Goal: Transaction & Acquisition: Purchase product/service

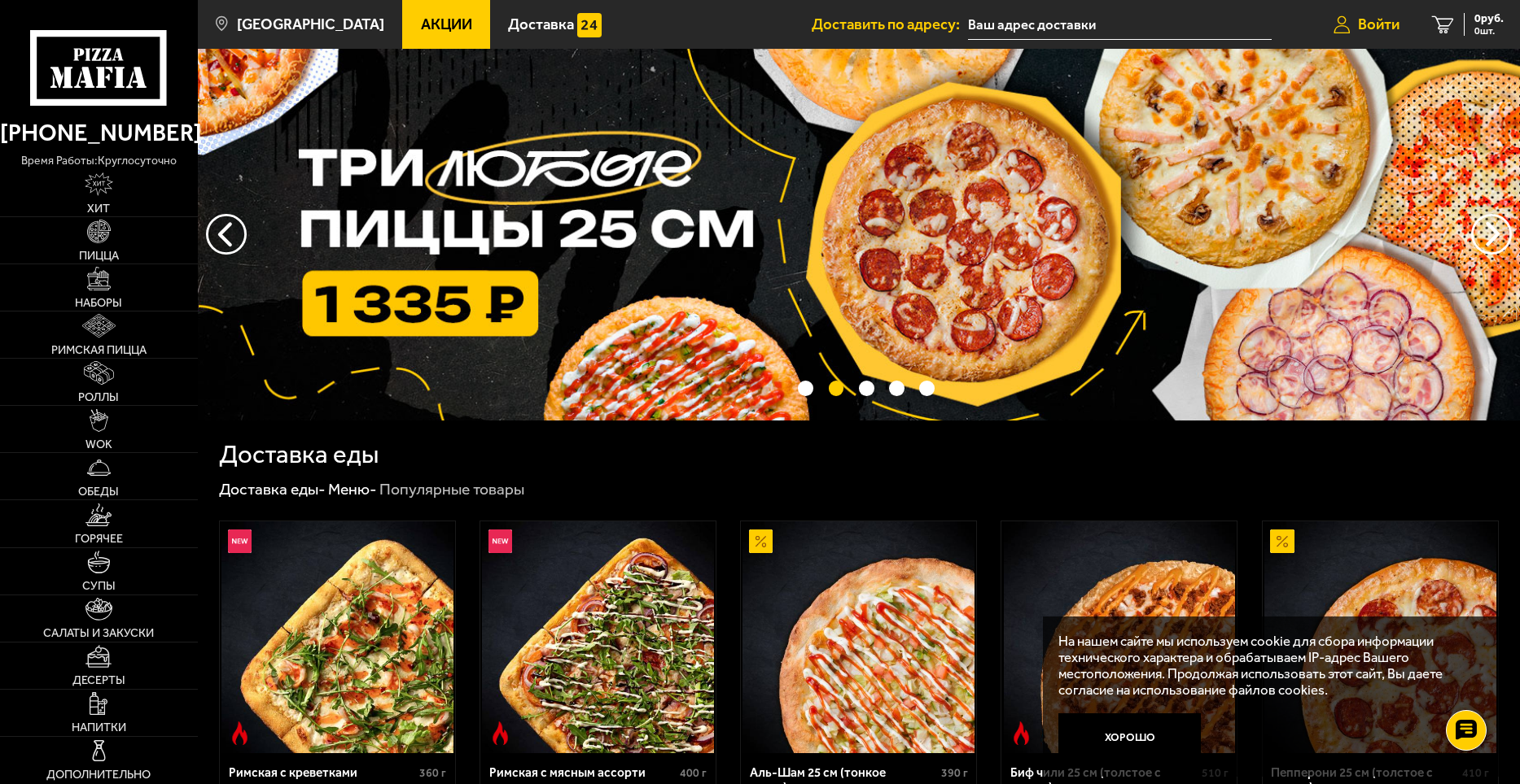
click at [1387, 27] on span "Войти" at bounding box center [1378, 24] width 42 height 15
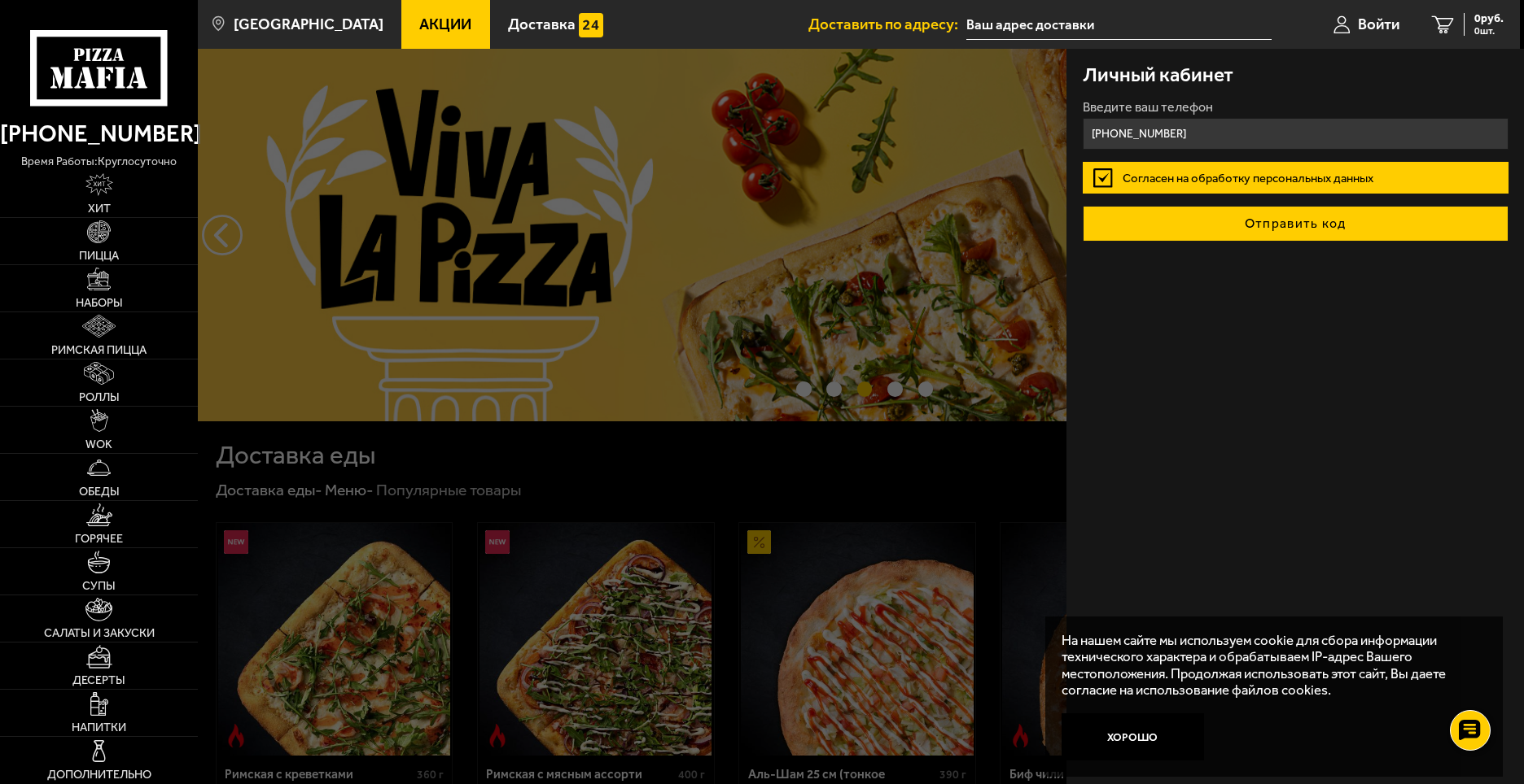
type input "[PHONE_NUMBER]"
click at [1278, 227] on button "Отправить код" at bounding box center [1295, 223] width 426 height 35
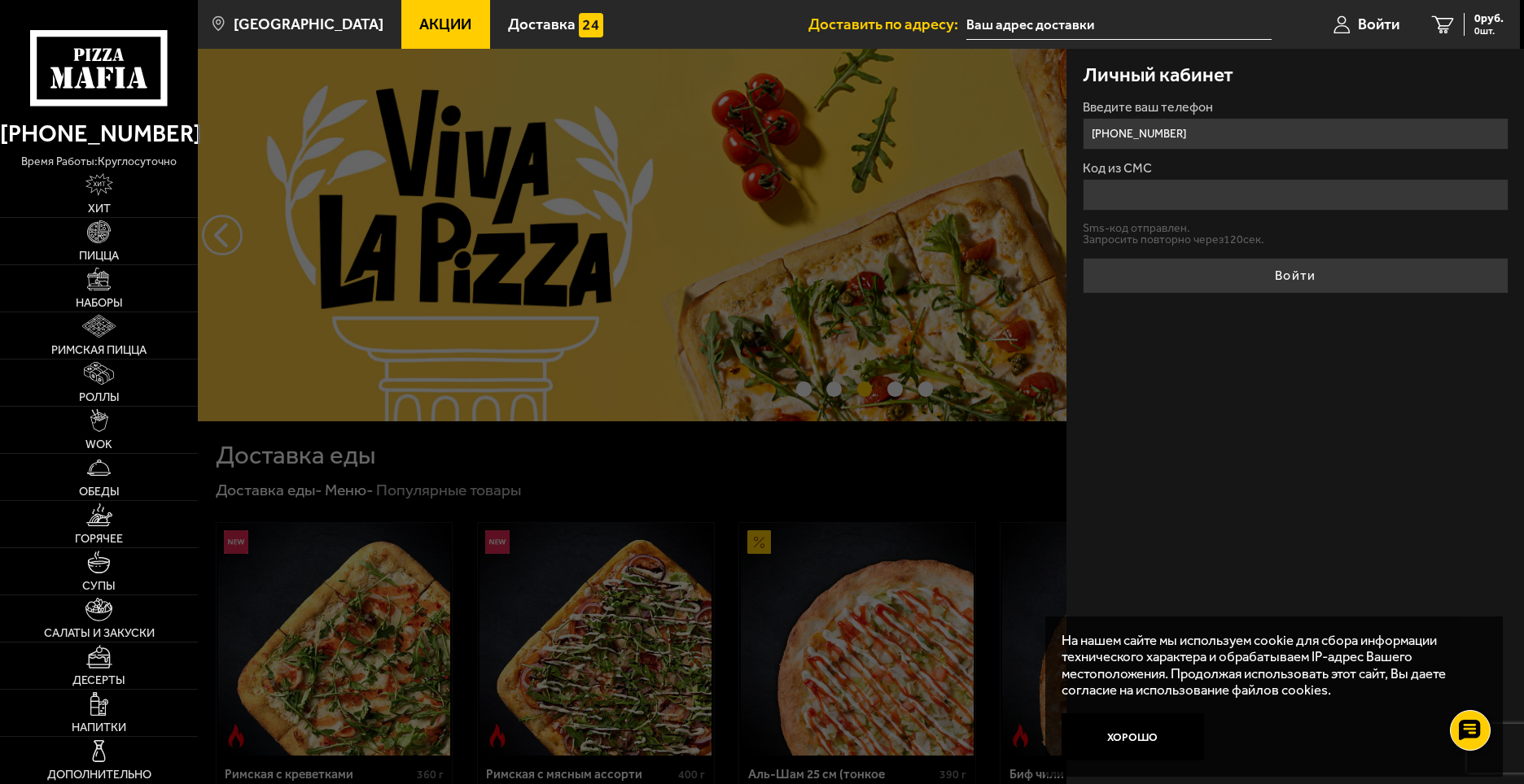
click at [1234, 201] on input "Код из СМС" at bounding box center [1295, 195] width 426 height 32
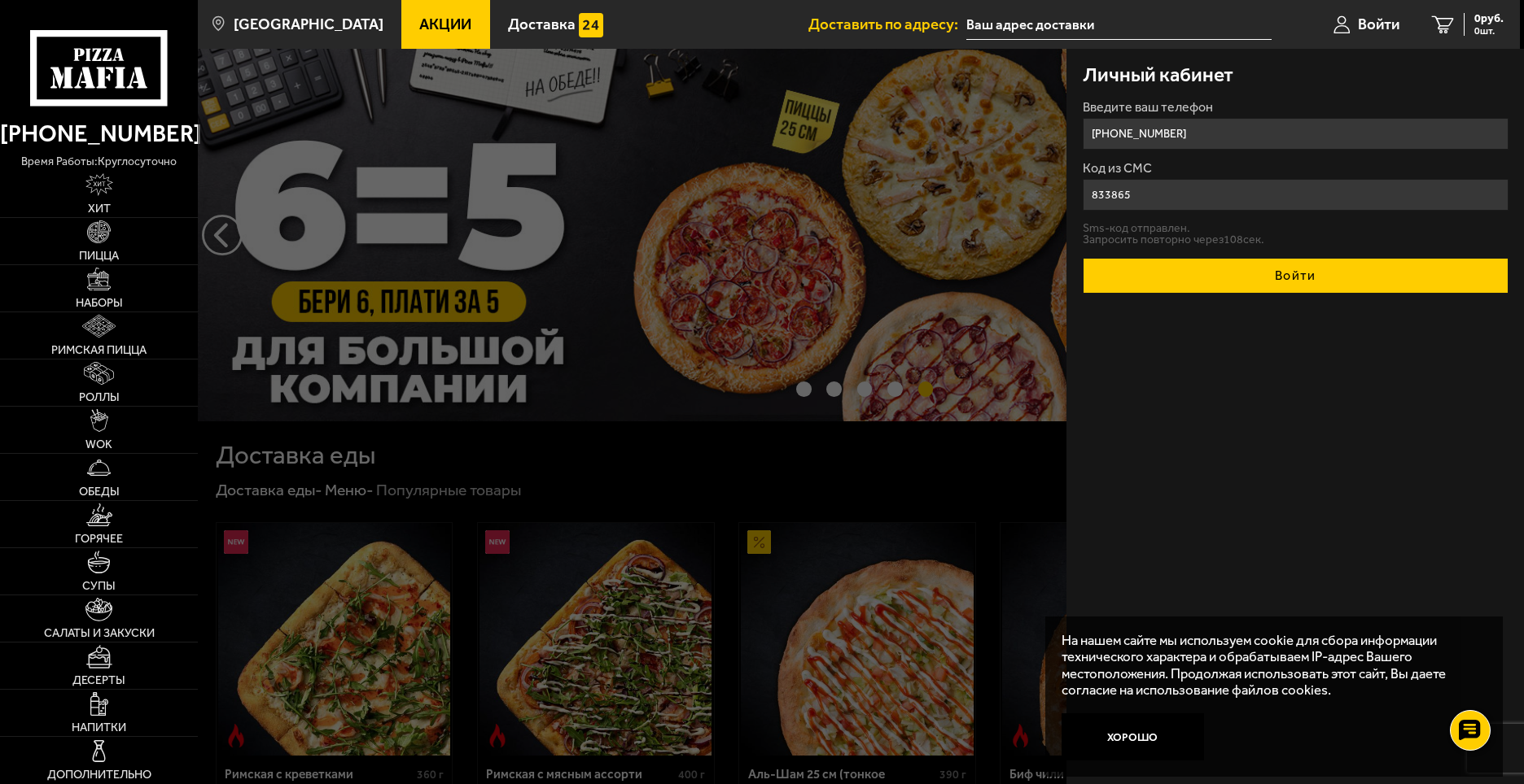
type input "833865"
click at [1302, 273] on button "Войти" at bounding box center [1295, 276] width 426 height 35
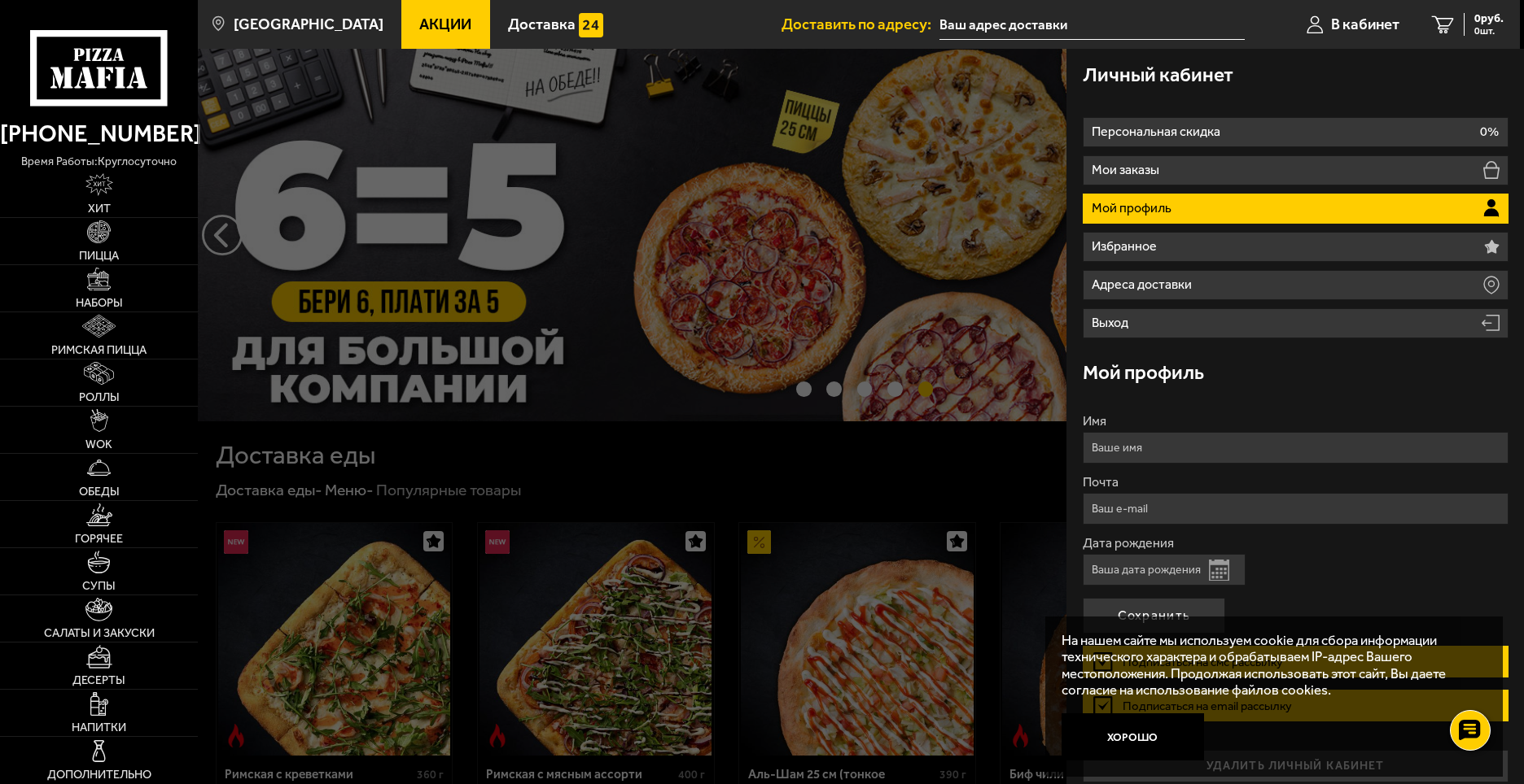
click at [167, 138] on link "[PHONE_NUMBER]" at bounding box center [98, 133] width 198 height 39
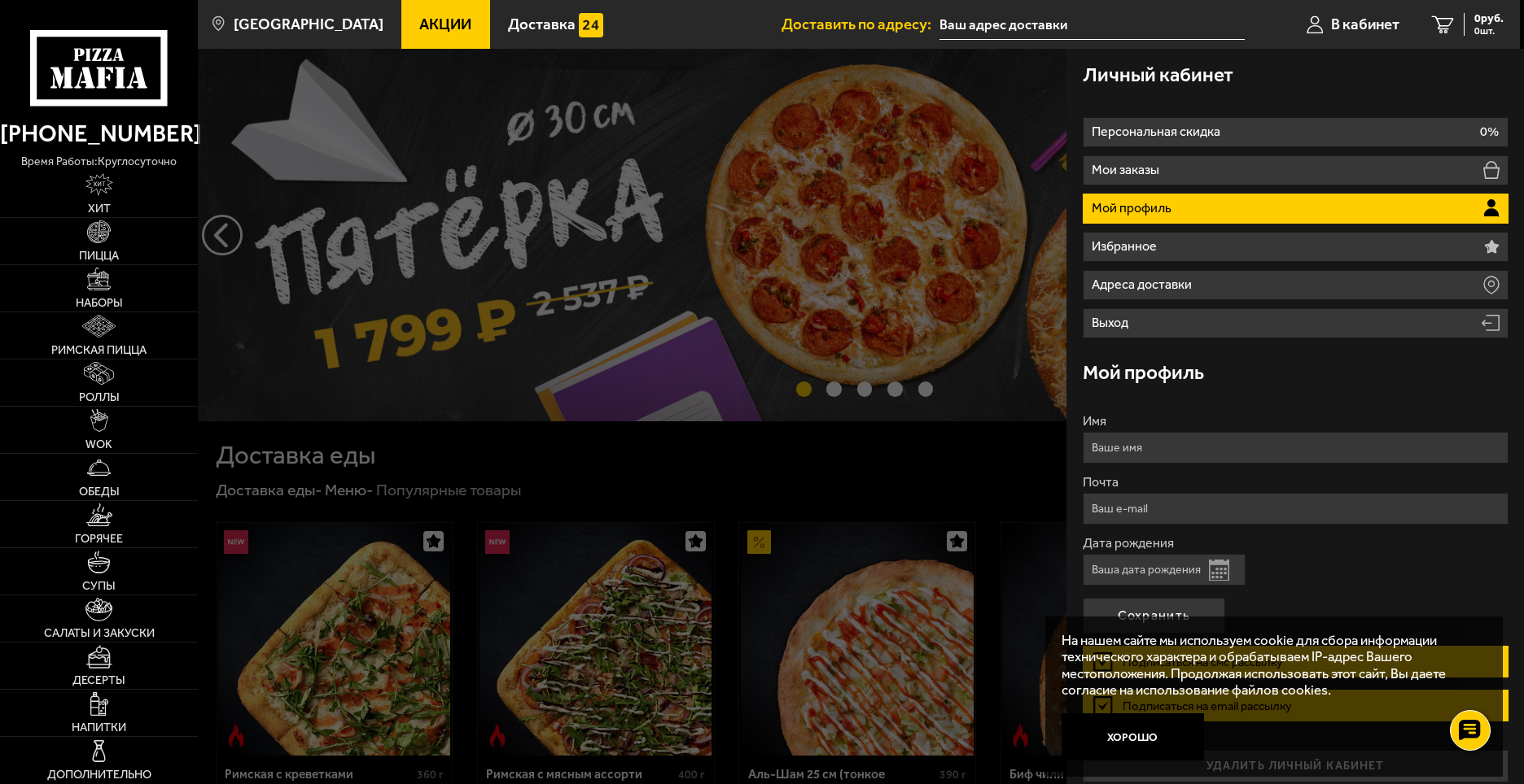
click at [843, 168] on div at bounding box center [960, 441] width 1524 height 784
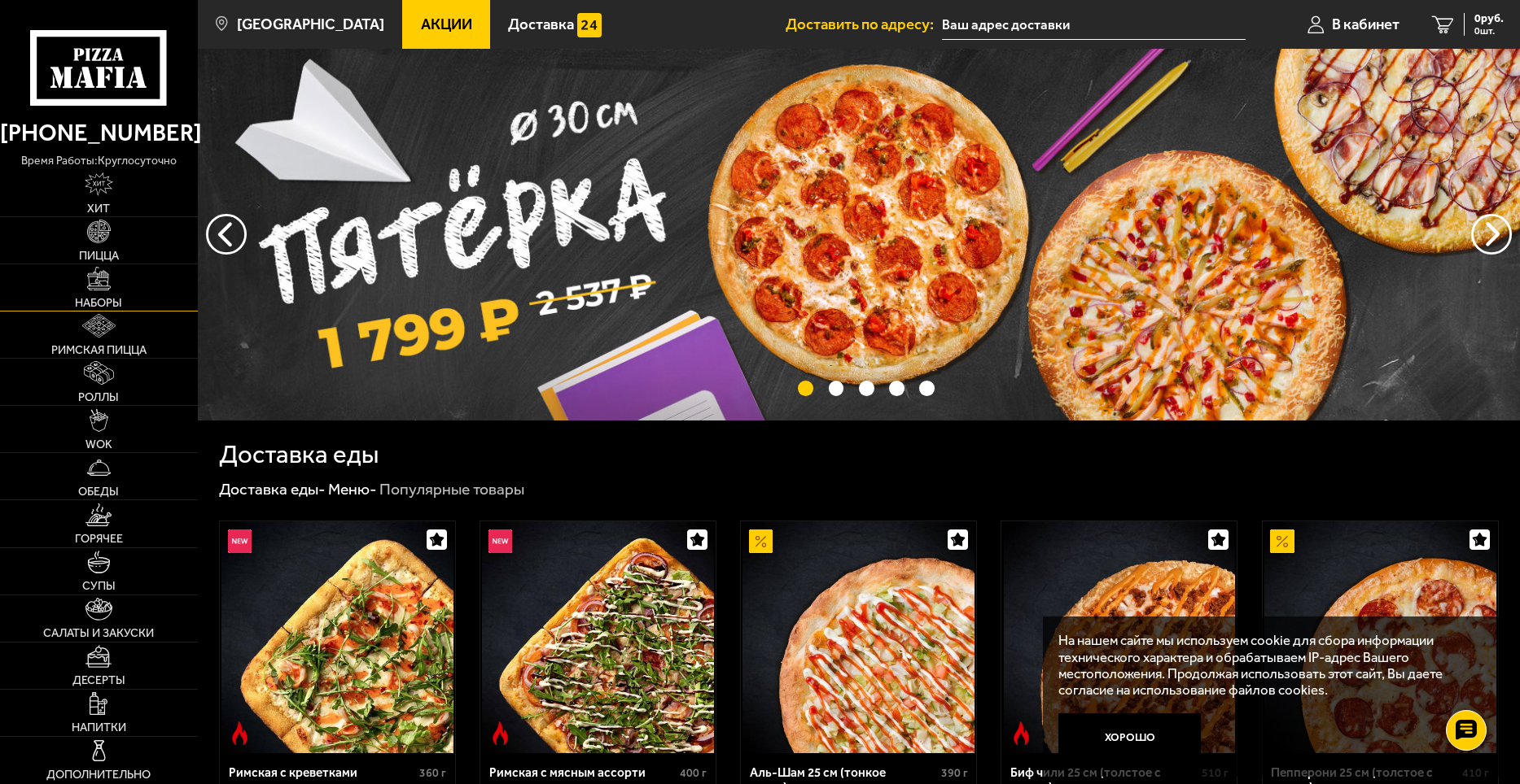
click at [120, 286] on link "Наборы" at bounding box center [98, 287] width 198 height 46
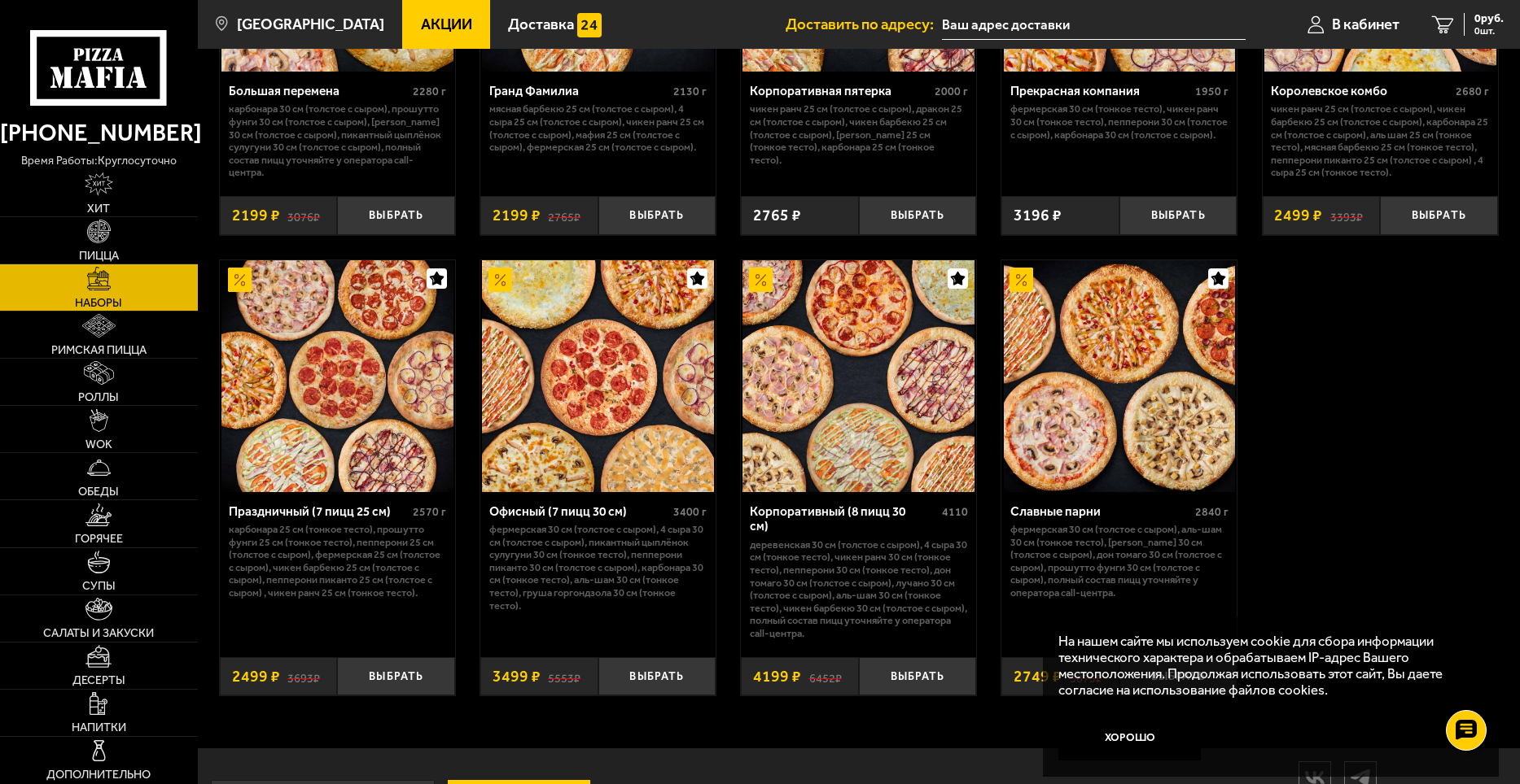
scroll to position [2360, 0]
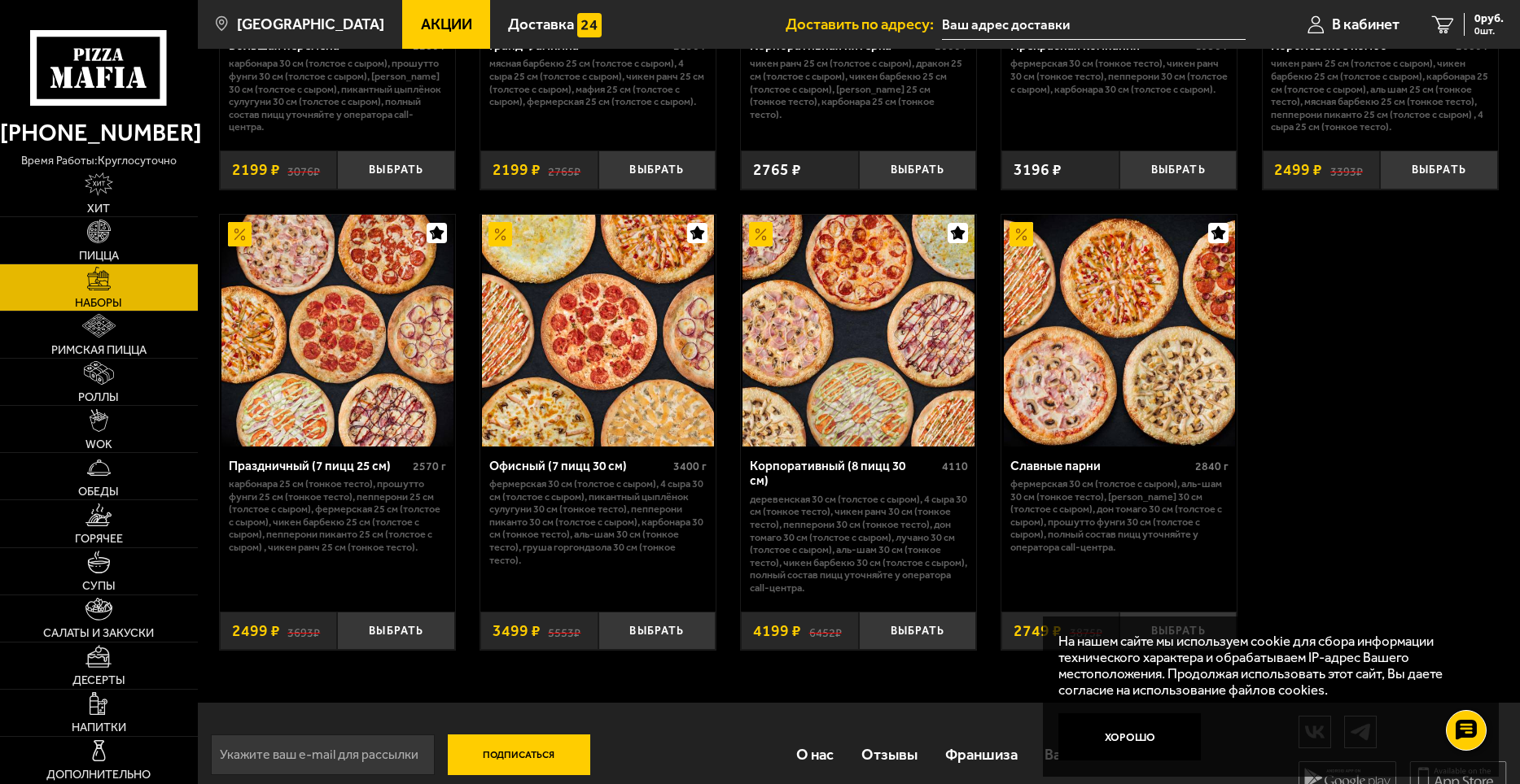
click at [870, 516] on p "Деревенская 30 см (толстое с сыром), 4 сыра 30 см (тонкое тесто), Чикен Ранч 30…" at bounding box center [859, 544] width 218 height 102
click at [837, 479] on div "Корпоративный (8 пицц 30 см)" at bounding box center [844, 474] width 188 height 30
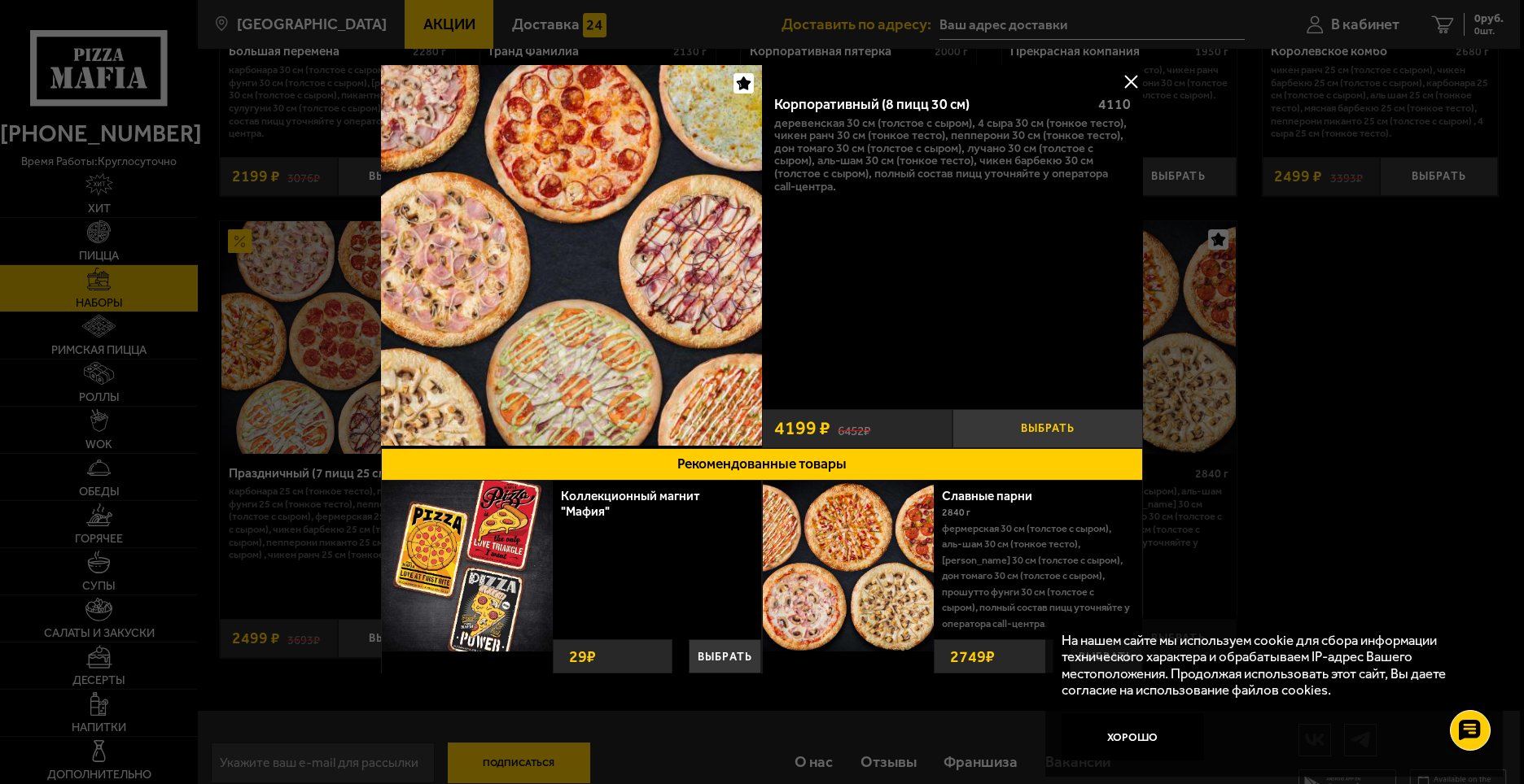
click at [1025, 431] on button "Выбрать" at bounding box center [1047, 429] width 191 height 39
click at [1130, 78] on button at bounding box center [1131, 82] width 25 height 25
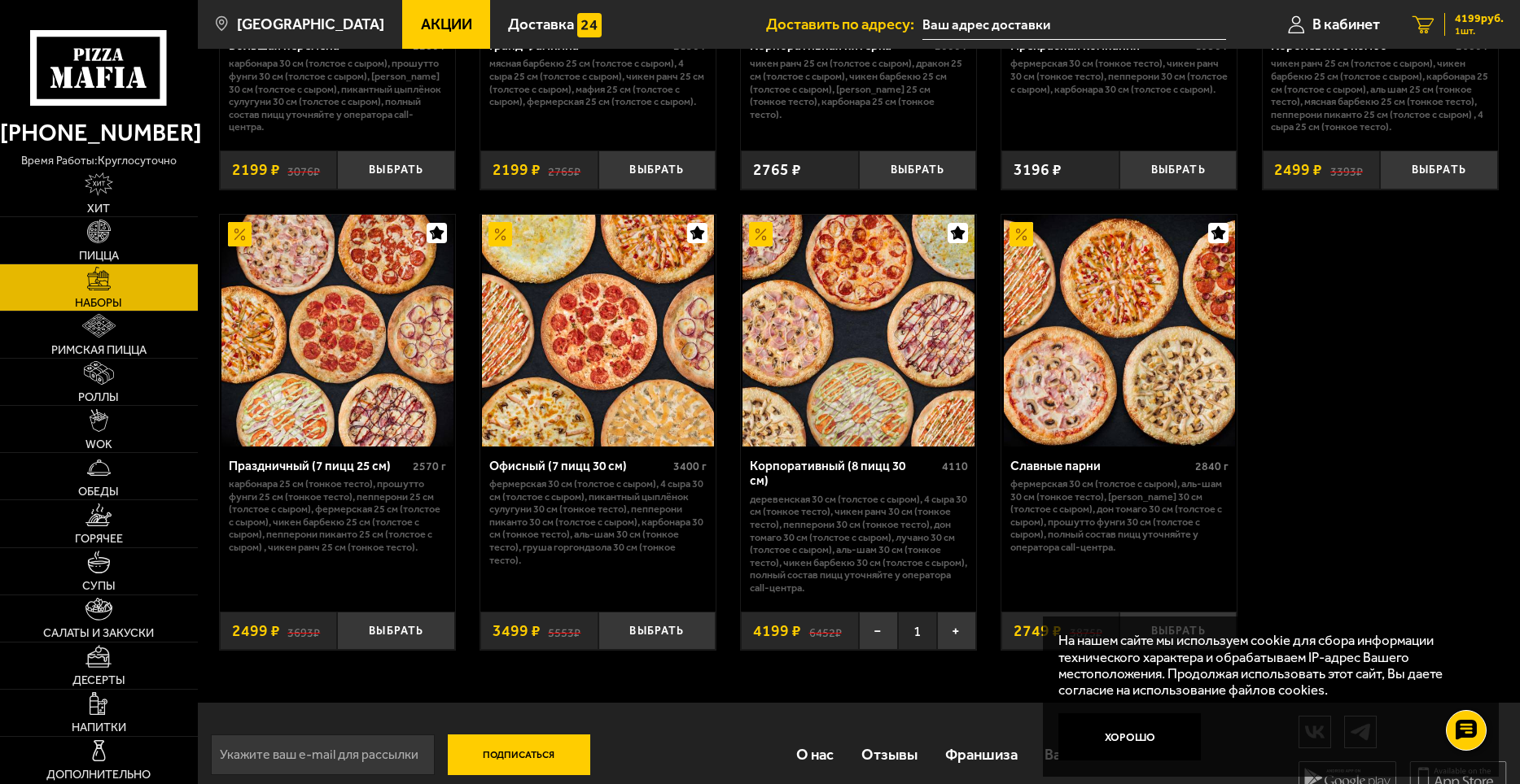
click at [1430, 27] on icon "1" at bounding box center [1423, 24] width 22 height 18
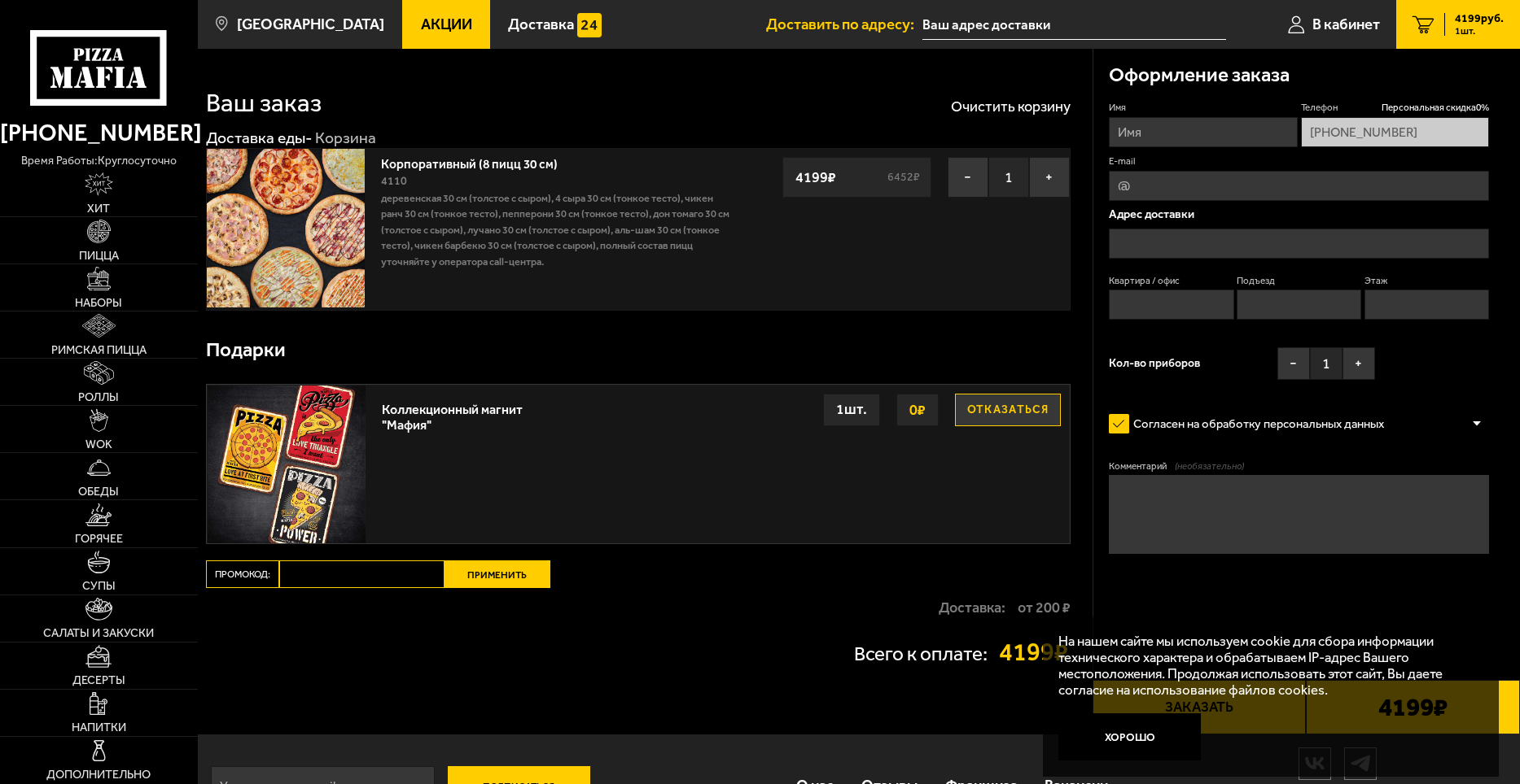
click at [406, 576] on input "Промокод:" at bounding box center [362, 574] width 165 height 27
click at [1160, 136] on input "Имя" at bounding box center [1203, 132] width 188 height 30
type input "[PERSON_NAME]"
type input "ь"
type input "[EMAIL_ADDRESS][DOMAIN_NAME]"
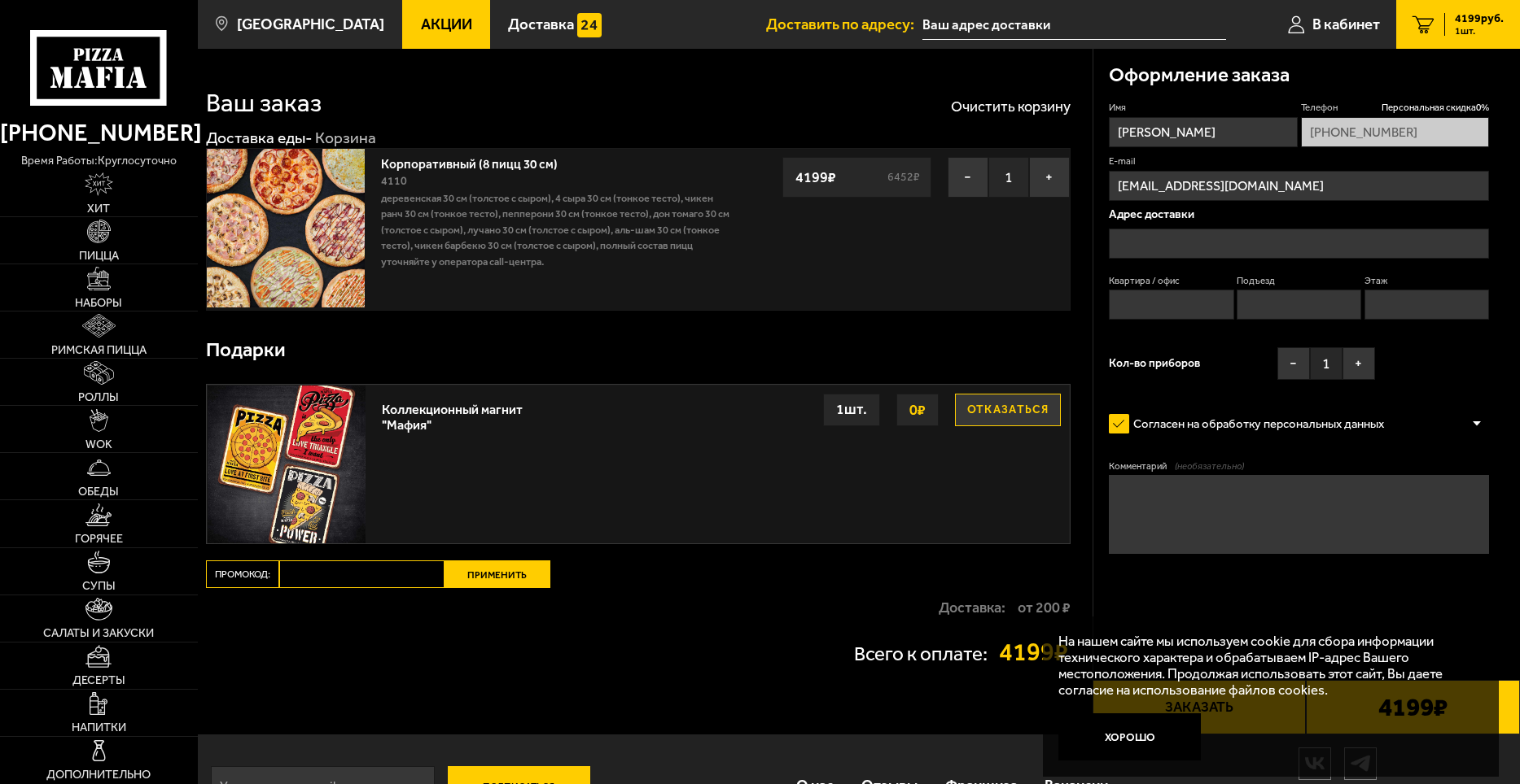
click at [1193, 236] on input "text" at bounding box center [1299, 244] width 380 height 30
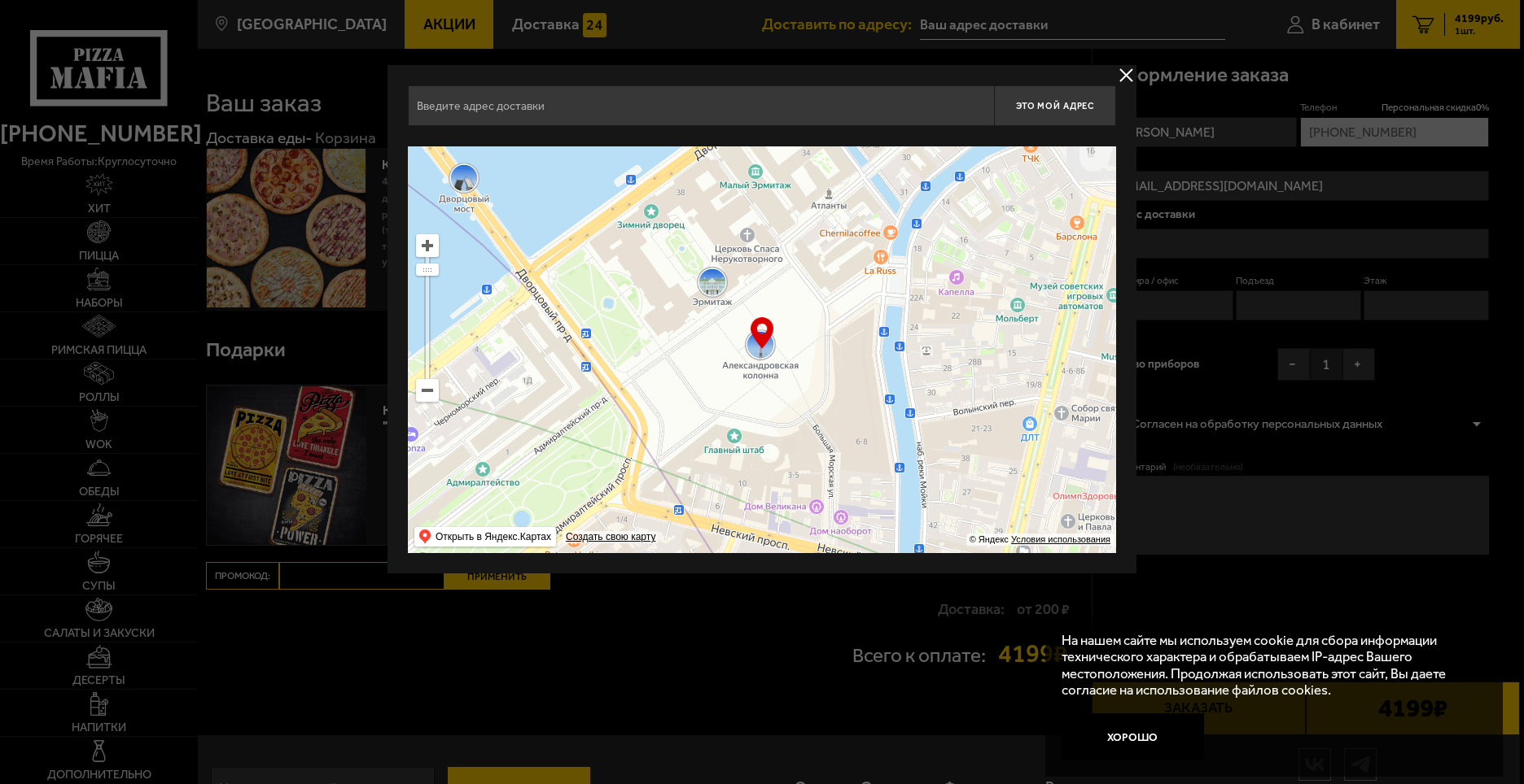
click at [428, 395] on ymaps at bounding box center [428, 390] width 21 height 21
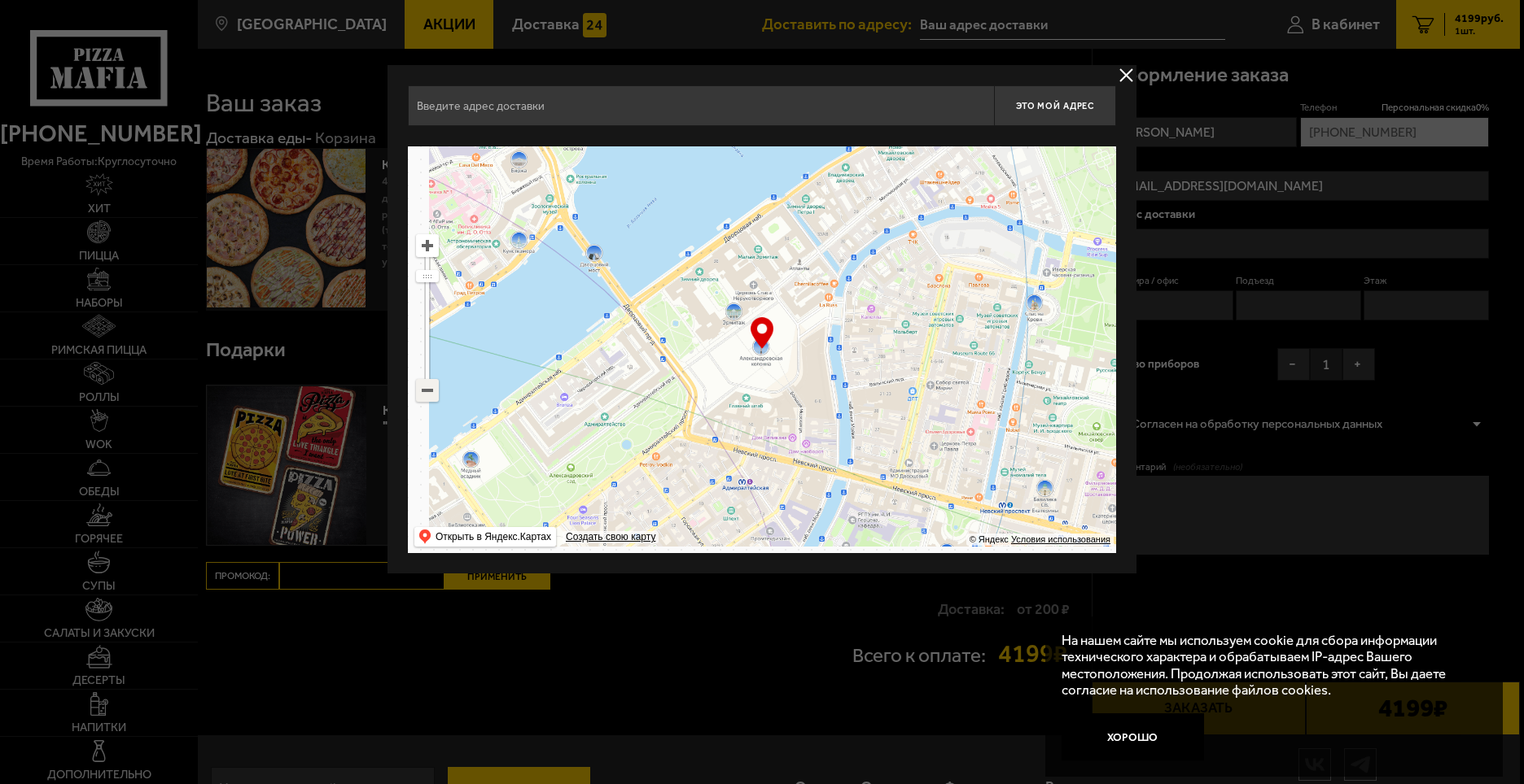
click at [428, 395] on ymaps at bounding box center [428, 390] width 21 height 21
click at [428, 395] on ymaps at bounding box center [428, 390] width 21 height 21
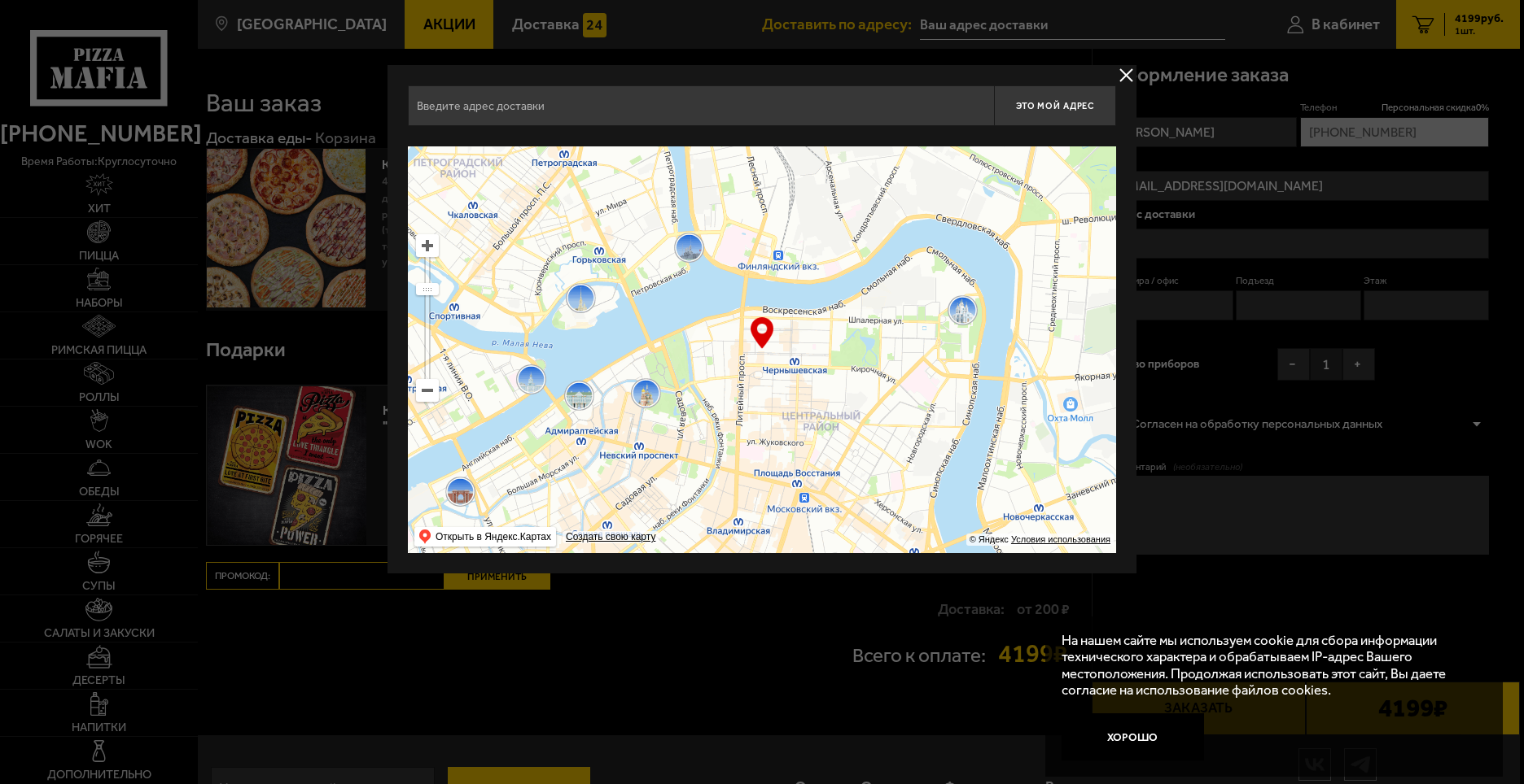
drag, startPoint x: 886, startPoint y: 324, endPoint x: 561, endPoint y: 404, distance: 334.7
click at [546, 410] on ymaps at bounding box center [762, 349] width 708 height 407
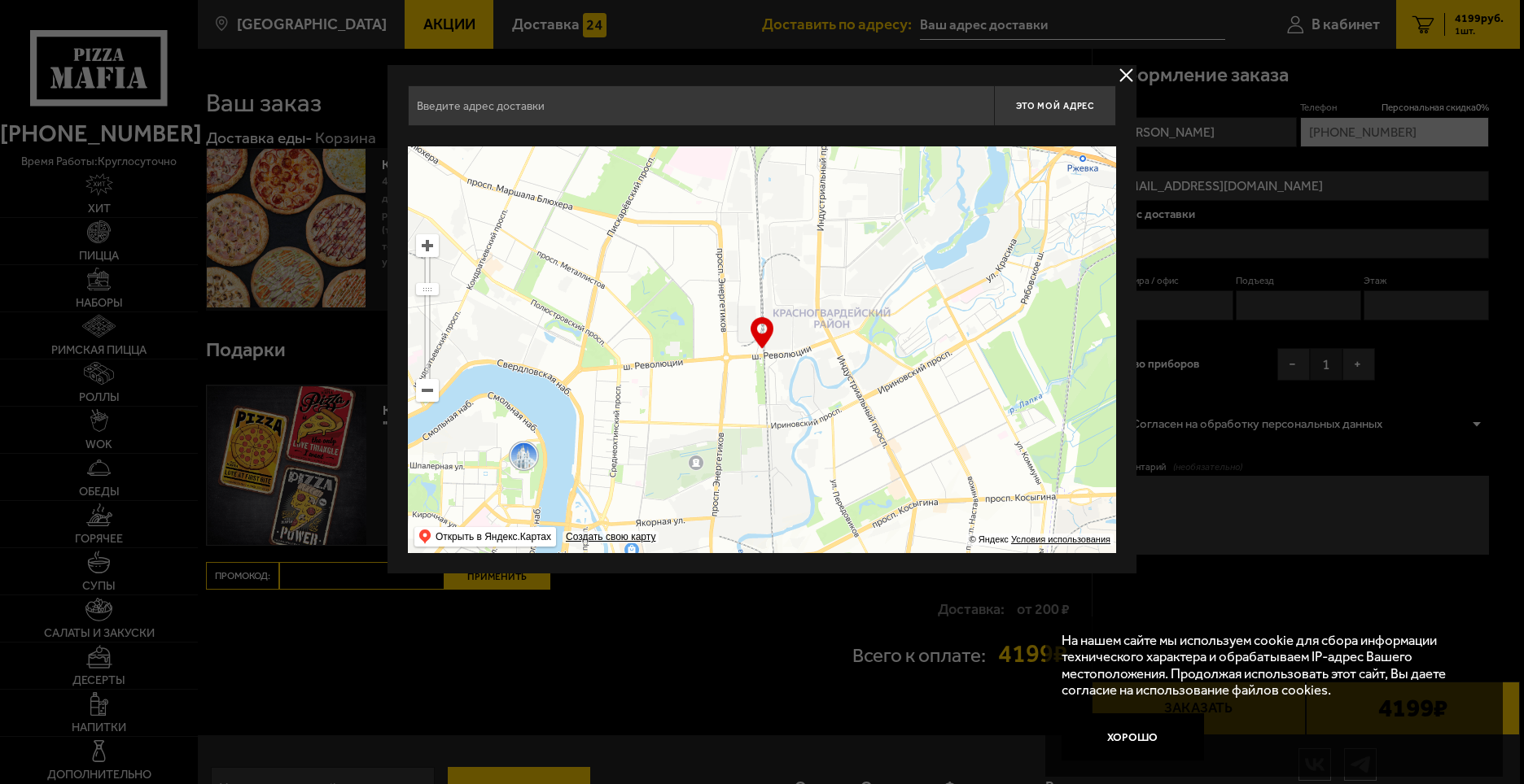
drag, startPoint x: 913, startPoint y: 292, endPoint x: 735, endPoint y: 388, distance: 202.2
click at [735, 388] on ymaps at bounding box center [762, 349] width 708 height 407
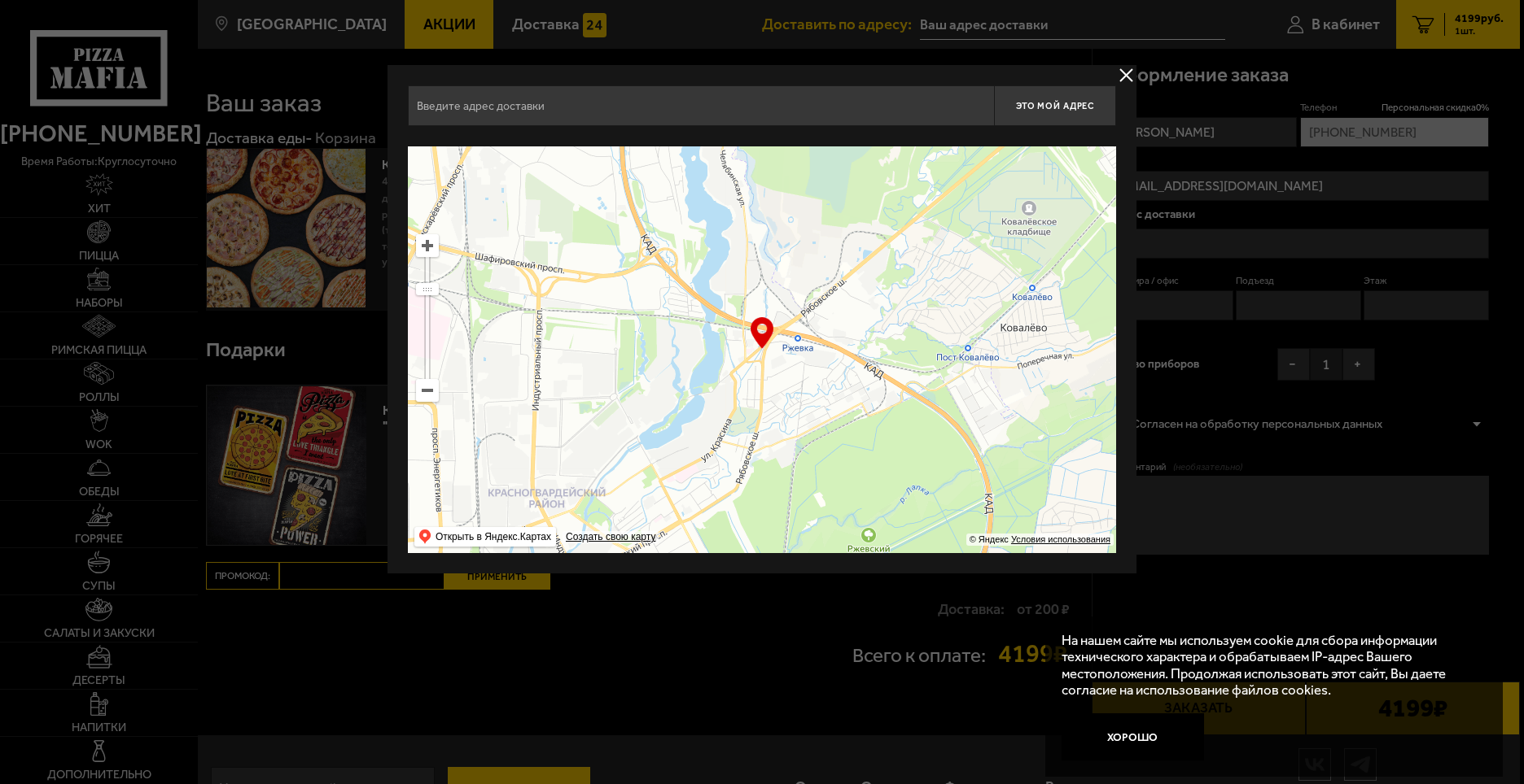
drag, startPoint x: 927, startPoint y: 349, endPoint x: 859, endPoint y: 380, distance: 74.7
click at [860, 380] on ymaps at bounding box center [762, 349] width 708 height 407
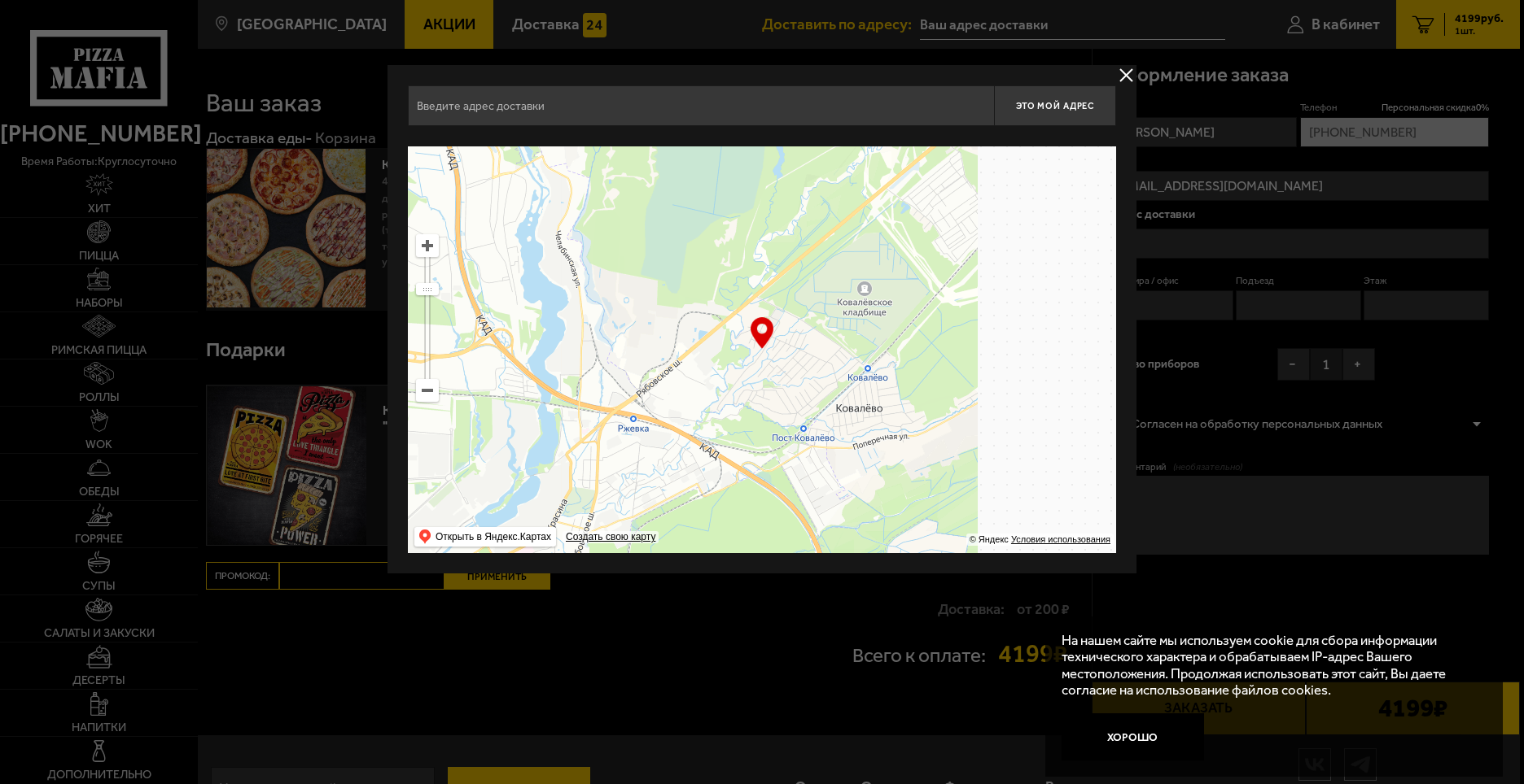
type input "[STREET_ADDRESS]"
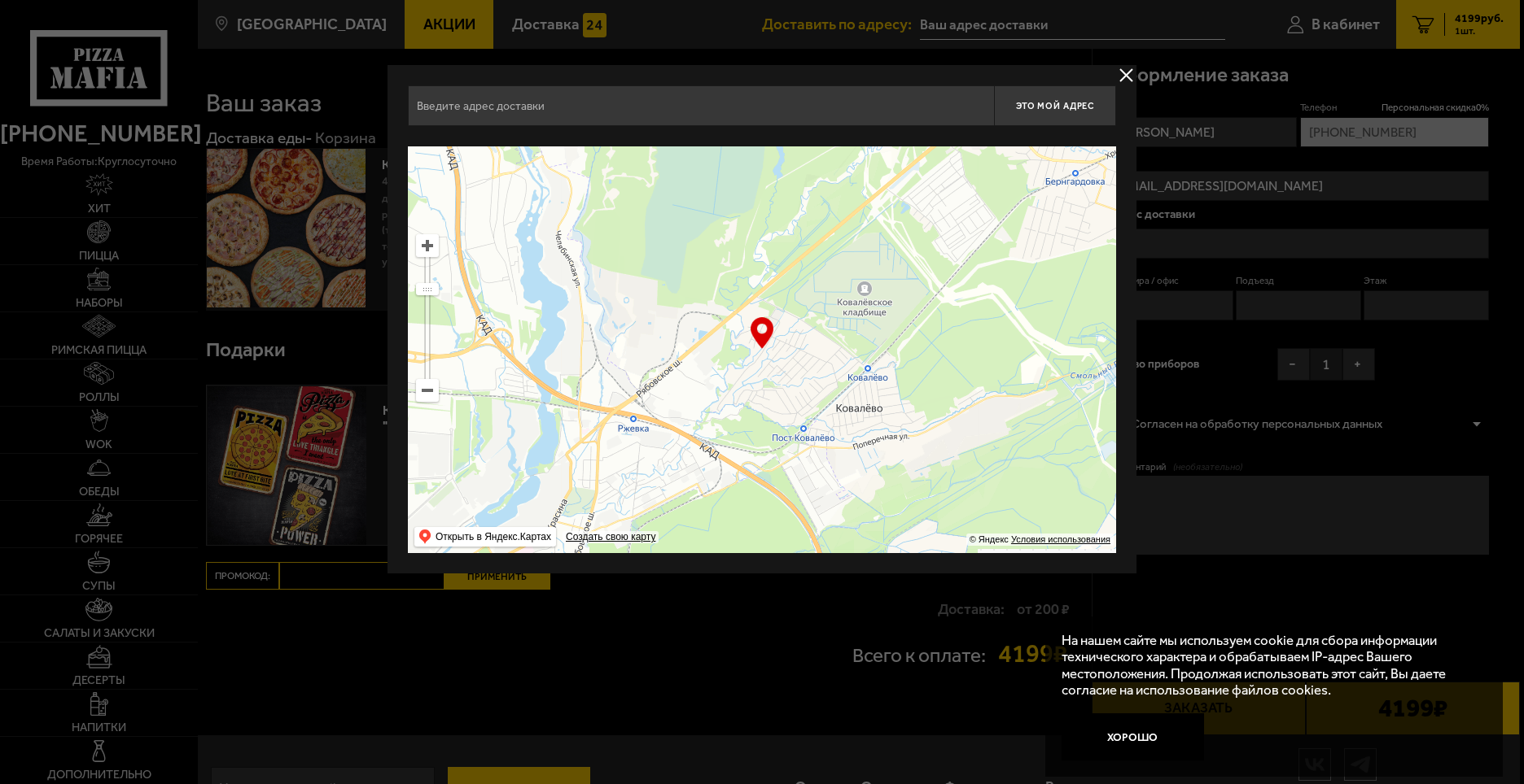
type input "[STREET_ADDRESS]"
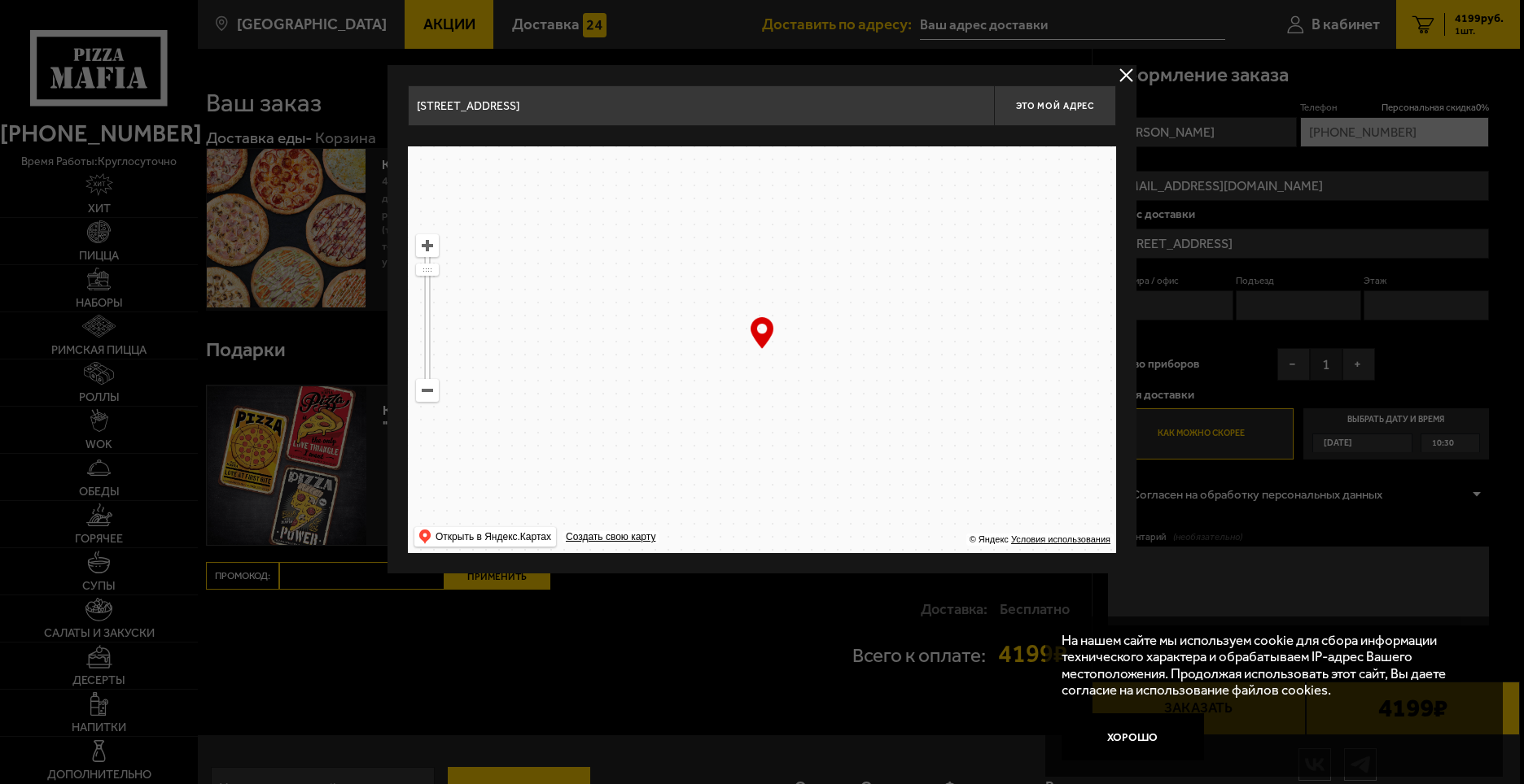
drag, startPoint x: 742, startPoint y: 370, endPoint x: 1134, endPoint y: 374, distance: 392.0
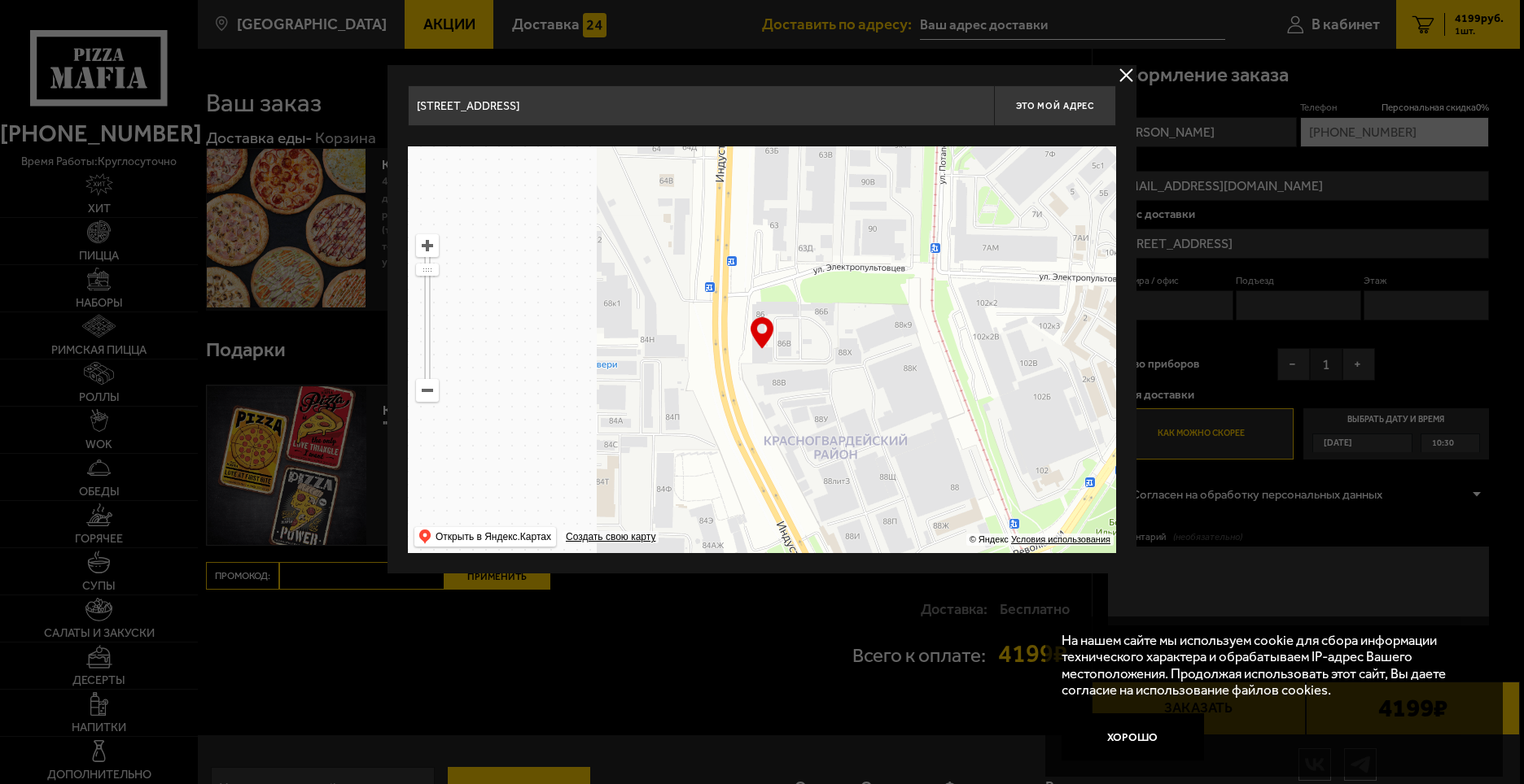
click at [1171, 378] on main "Санкт-Петербург Все Акции Доставка Личный кабинет Акции Доставка Доставить по а…" at bounding box center [859, 419] width 1322 height 840
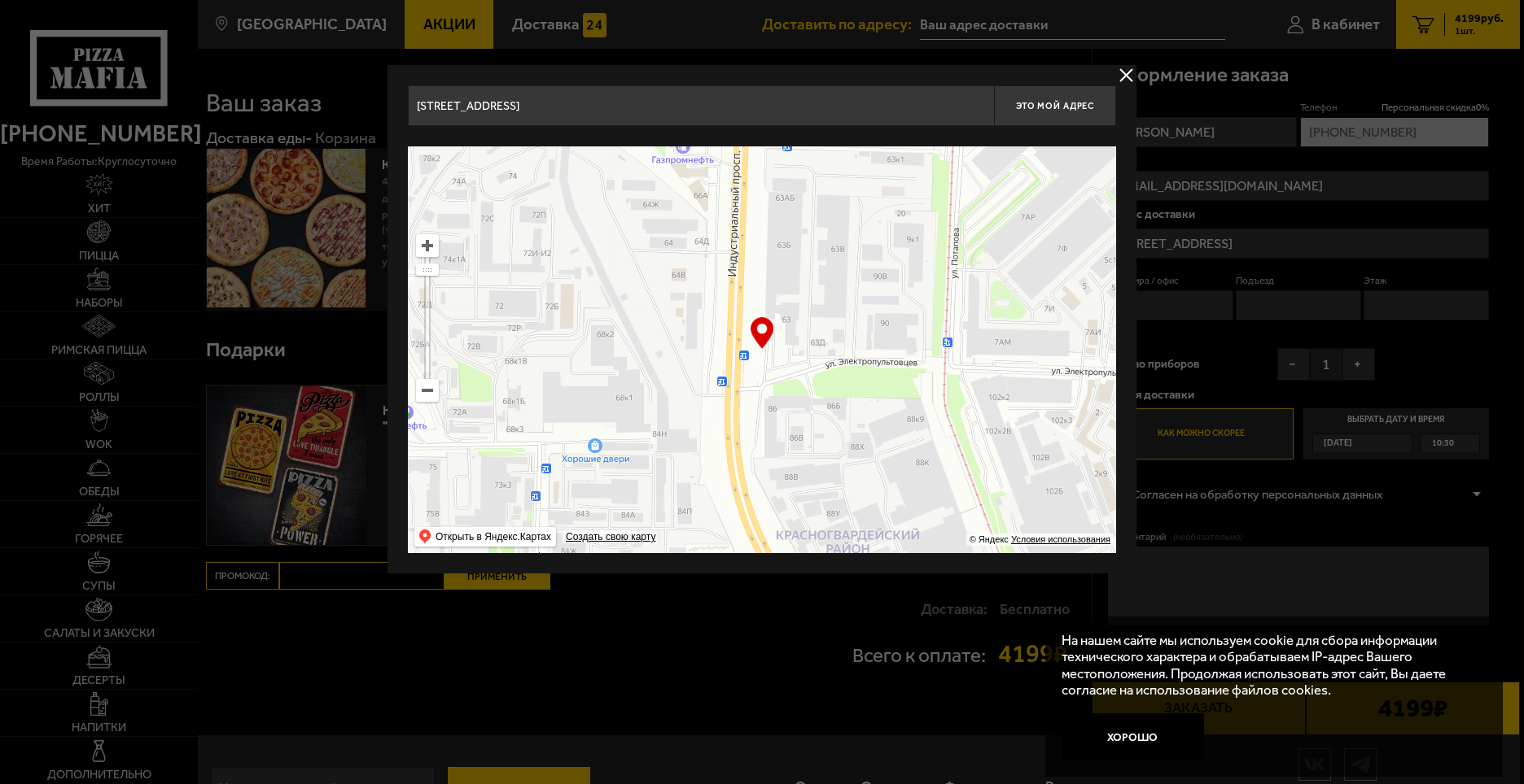
drag, startPoint x: 923, startPoint y: 278, endPoint x: 884, endPoint y: 320, distance: 57.3
click at [886, 322] on ymaps at bounding box center [762, 349] width 708 height 407
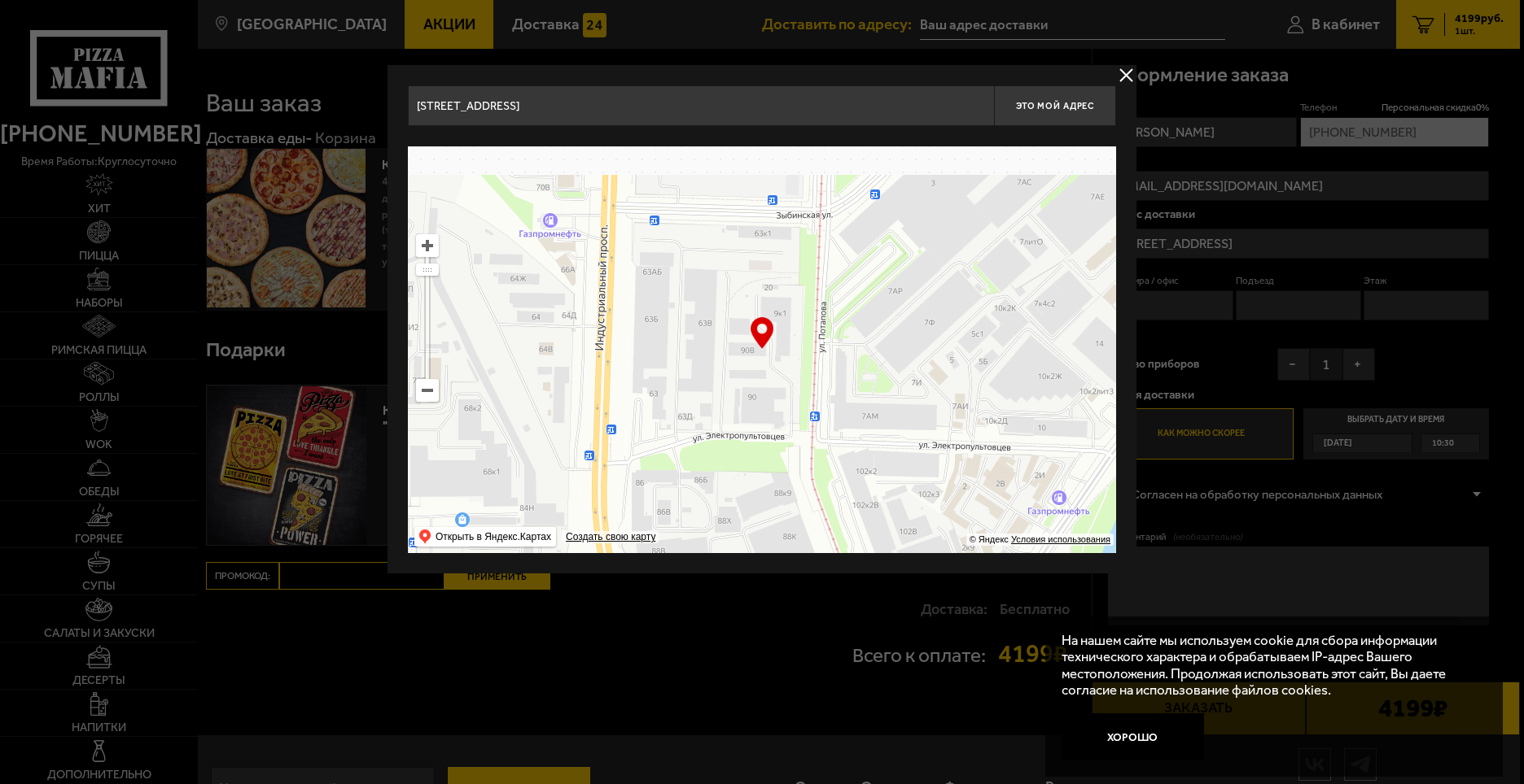
type input "шоссе Революции, 90В"
click at [428, 389] on ymaps at bounding box center [428, 390] width 21 height 21
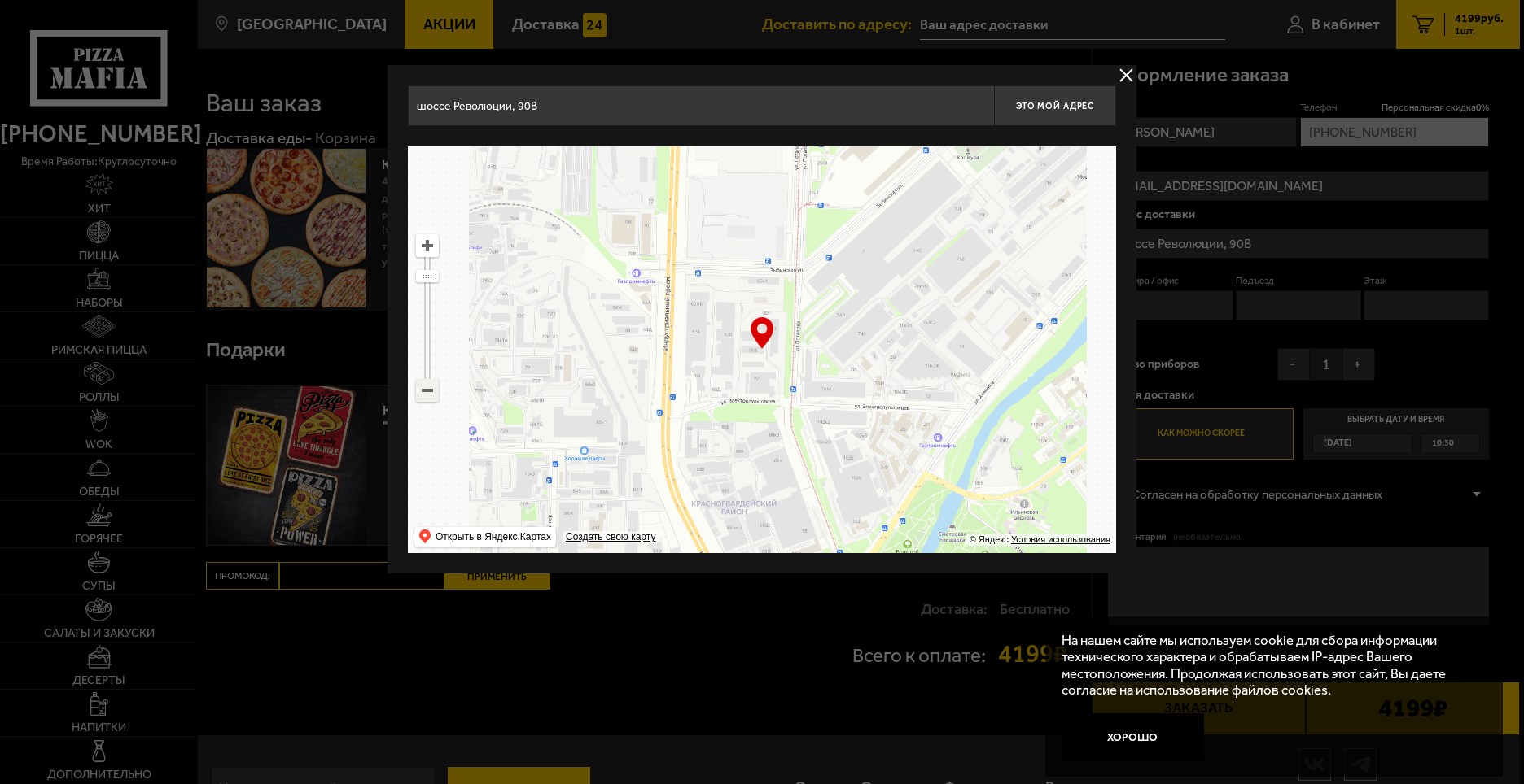
click at [428, 389] on ymaps at bounding box center [428, 390] width 21 height 21
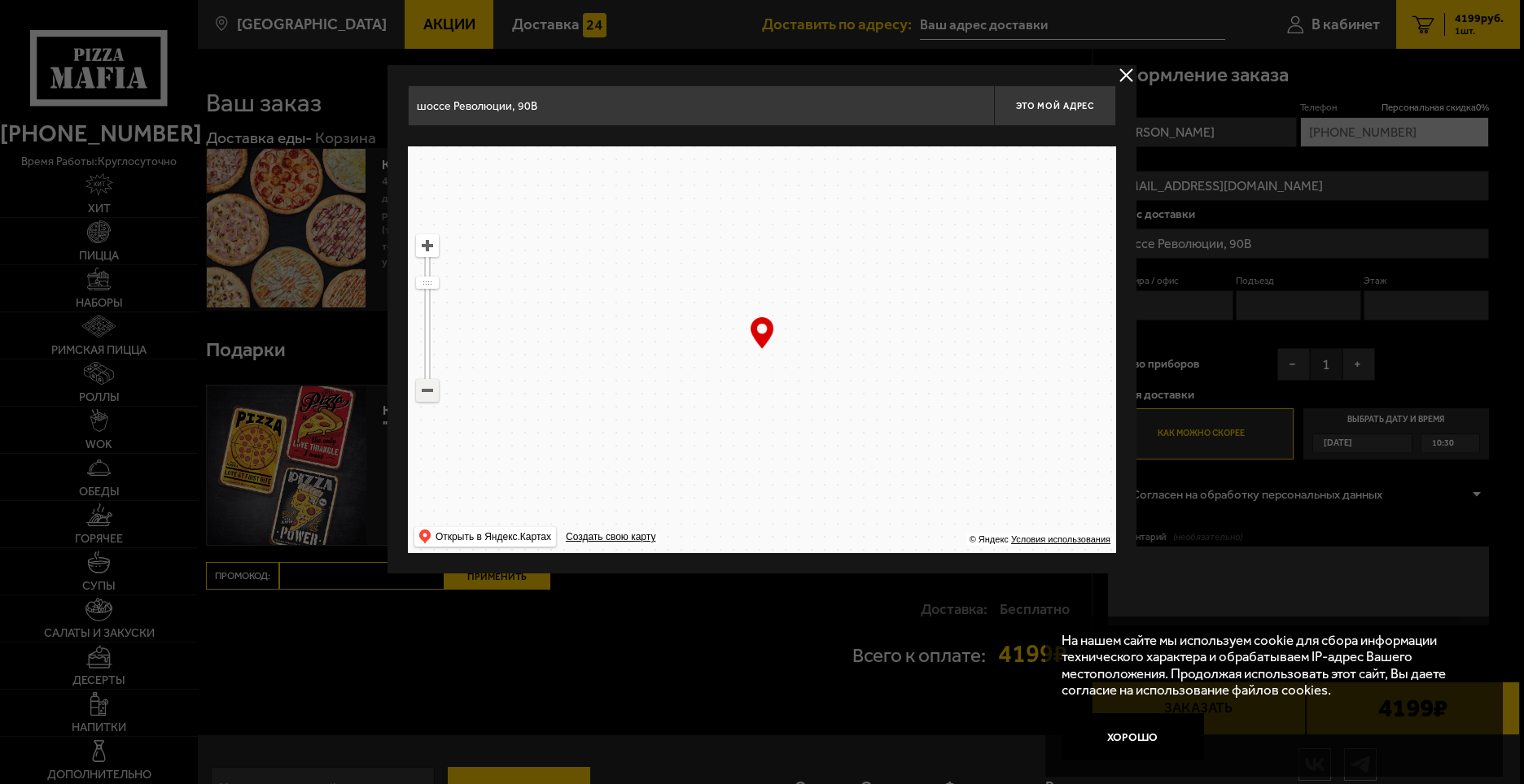
click at [428, 389] on ymaps at bounding box center [428, 390] width 21 height 21
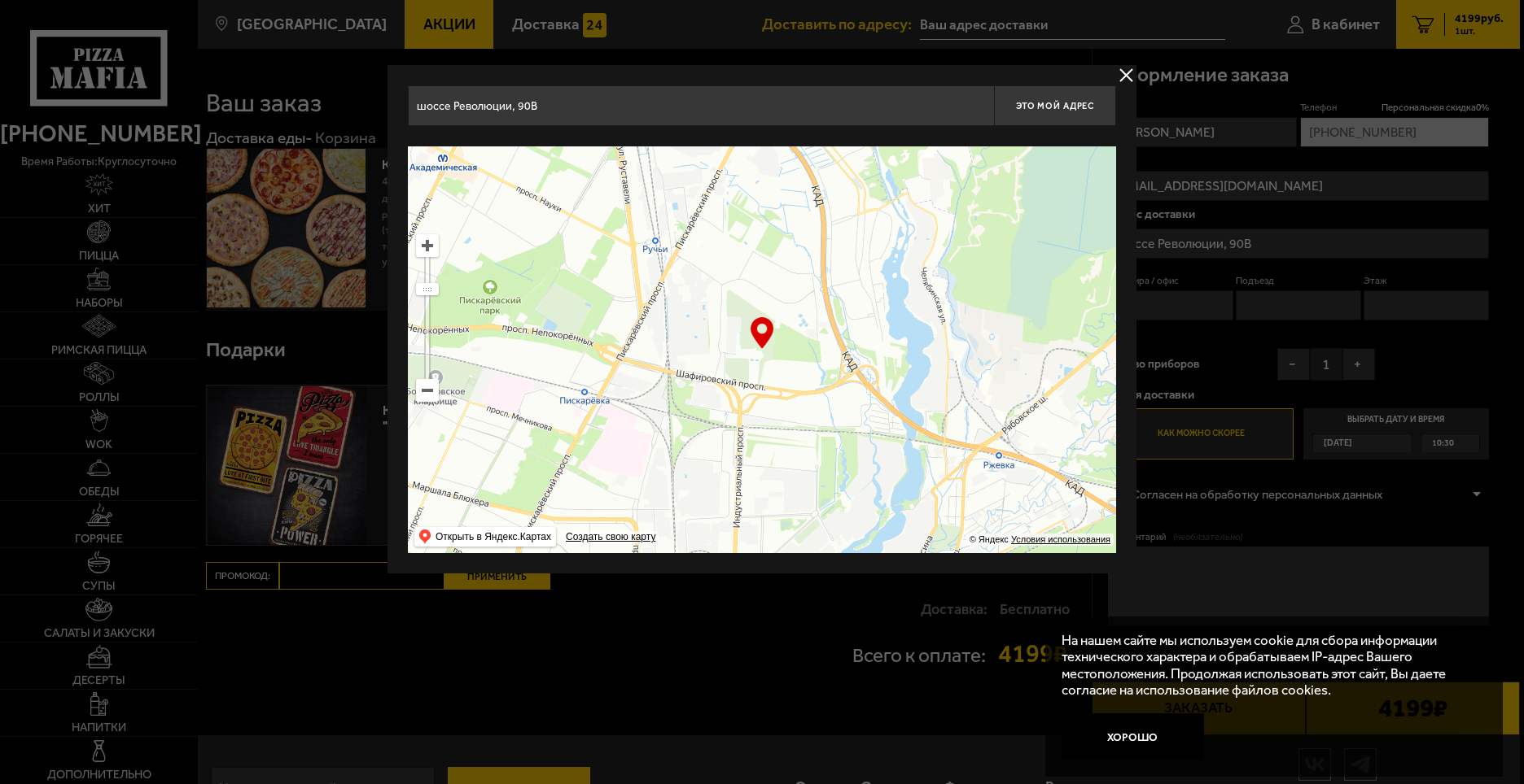
drag, startPoint x: 1106, startPoint y: 234, endPoint x: 1074, endPoint y: 437, distance: 205.5
click at [1118, 472] on div "[STREET_ADDRESS] Это мой адрес Найдите адрес перетащив карту … © Яндекс Условия…" at bounding box center [762, 318] width 749 height 508
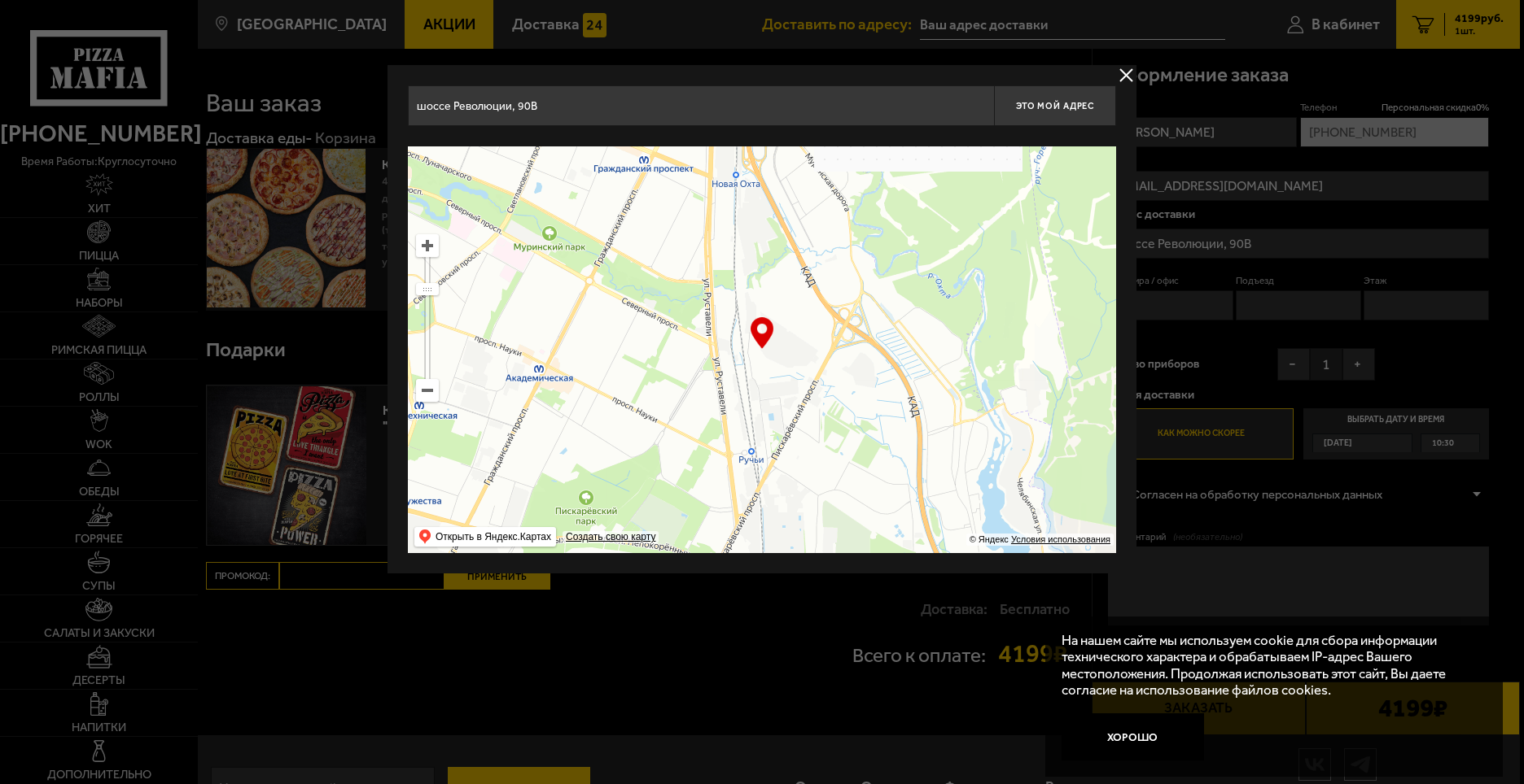
drag, startPoint x: 861, startPoint y: 368, endPoint x: 913, endPoint y: 497, distance: 139.1
click at [913, 497] on ymaps at bounding box center [762, 349] width 708 height 407
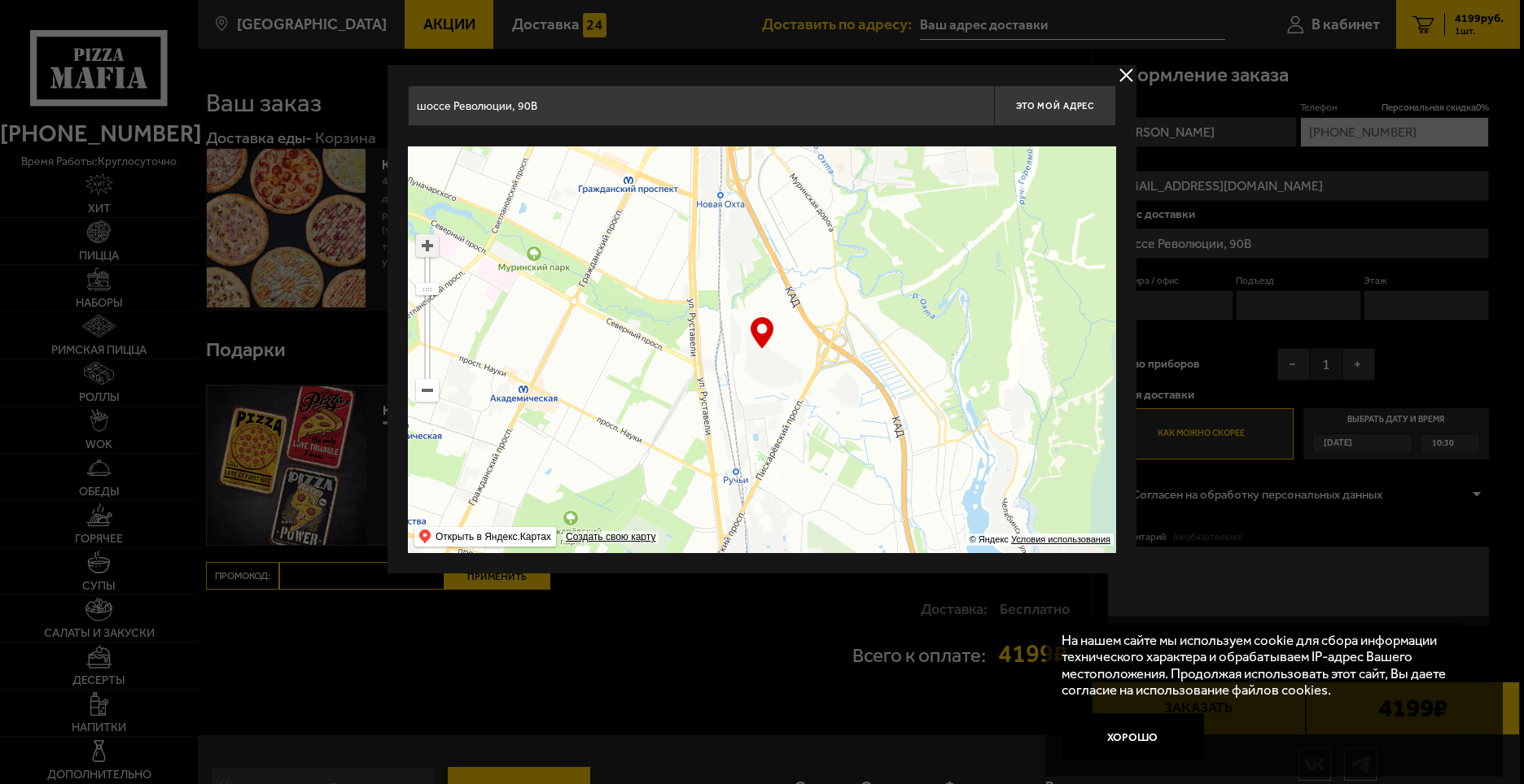
click at [429, 250] on ymaps at bounding box center [428, 246] width 21 height 21
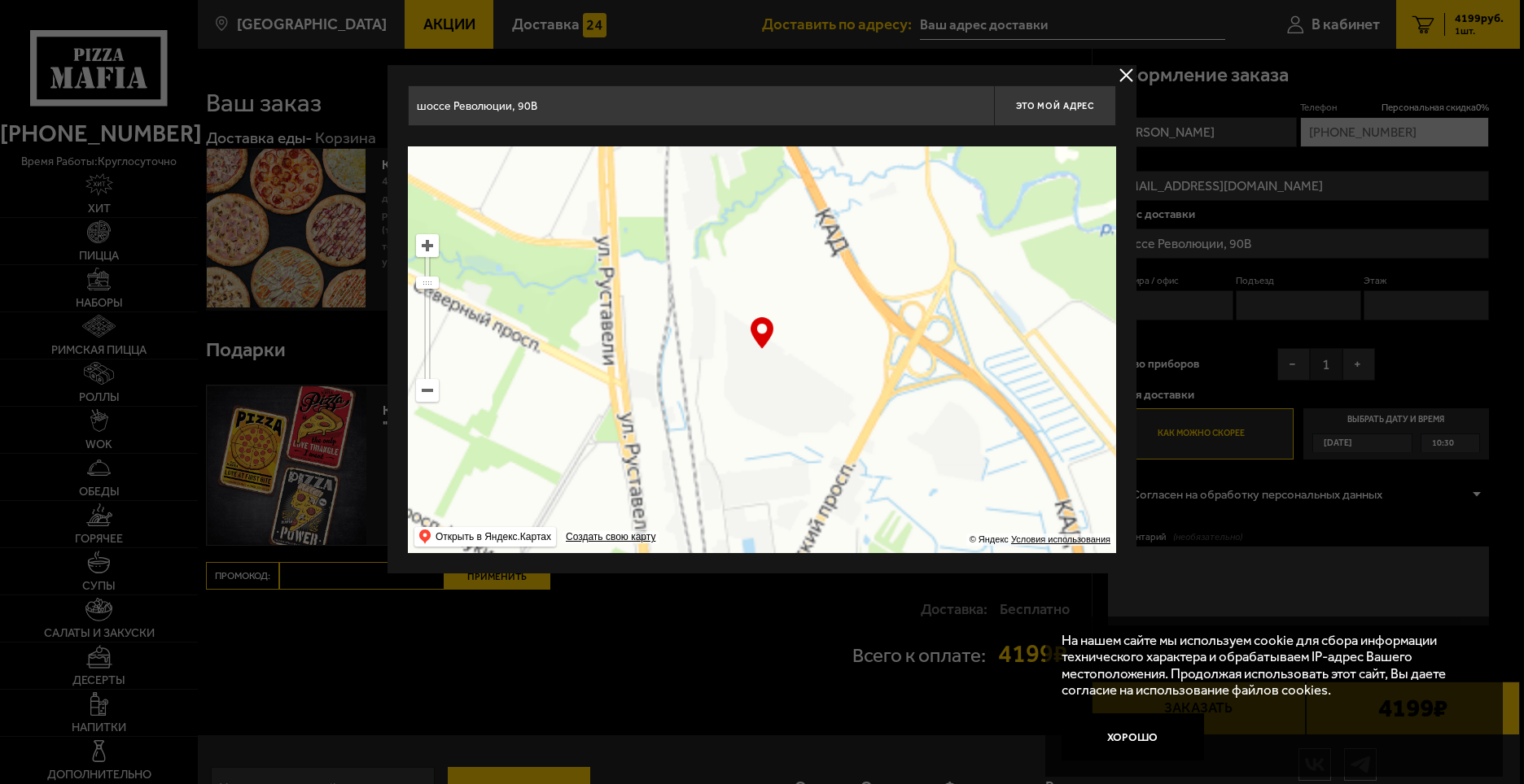
click at [429, 250] on ymaps at bounding box center [428, 246] width 21 height 21
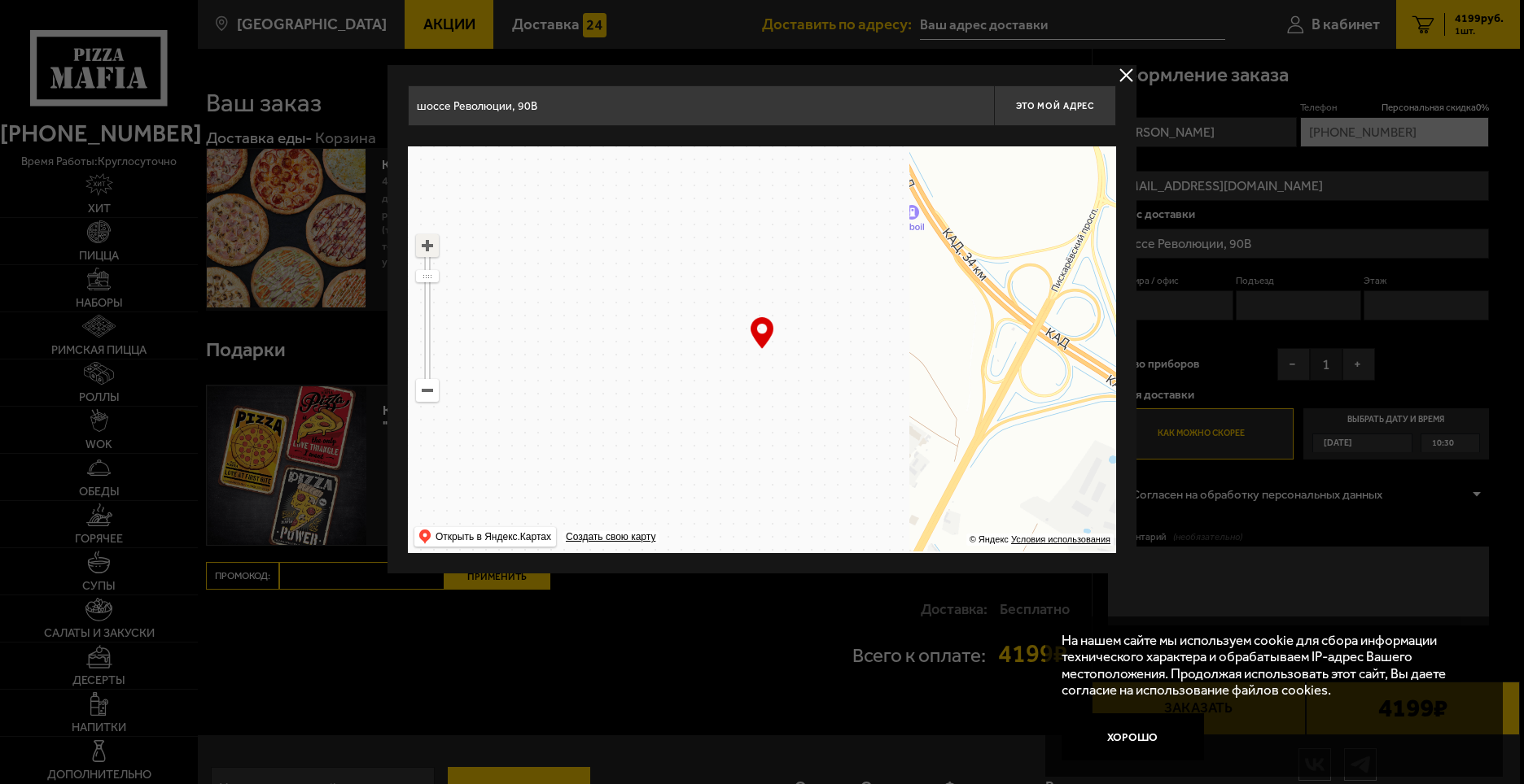
click at [429, 250] on ymaps at bounding box center [428, 246] width 21 height 21
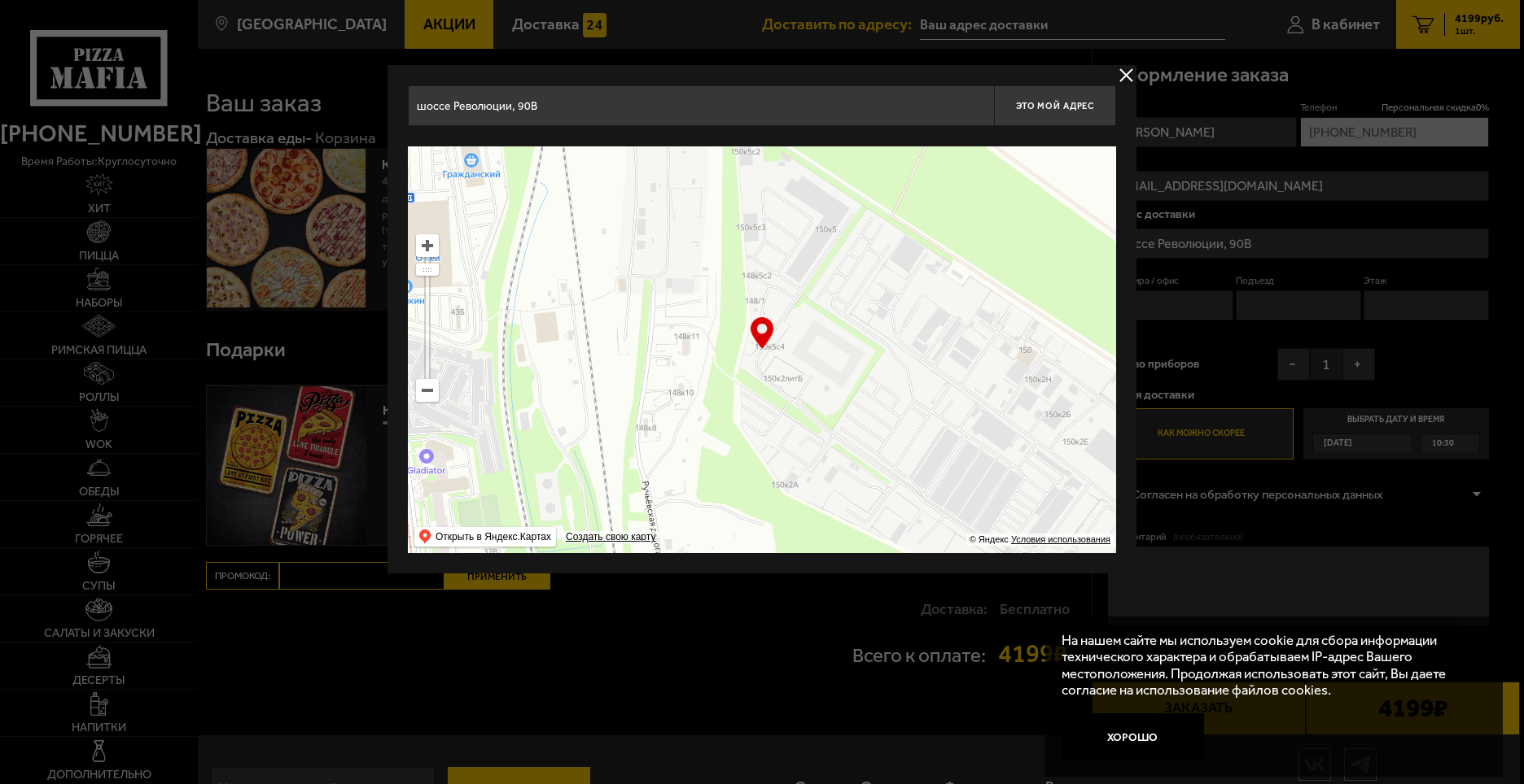
drag, startPoint x: 842, startPoint y: 363, endPoint x: 953, endPoint y: 278, distance: 139.8
click at [953, 278] on ymaps at bounding box center [762, 349] width 708 height 407
click at [428, 251] on ymaps at bounding box center [428, 246] width 21 height 21
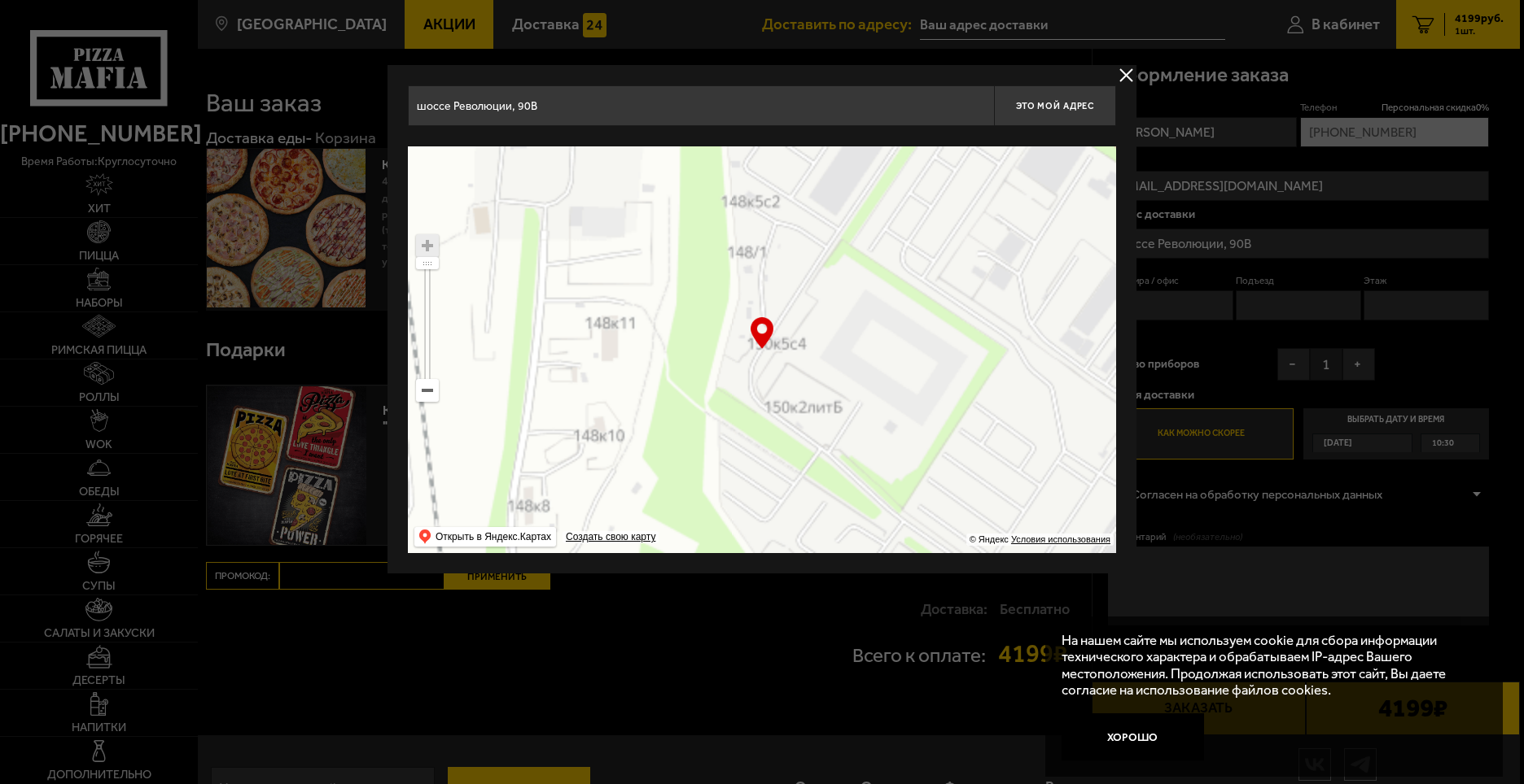
click at [428, 251] on ymaps at bounding box center [428, 246] width 21 height 21
click at [422, 248] on ymaps at bounding box center [428, 246] width 21 height 21
drag, startPoint x: 766, startPoint y: 332, endPoint x: 755, endPoint y: 337, distance: 12.1
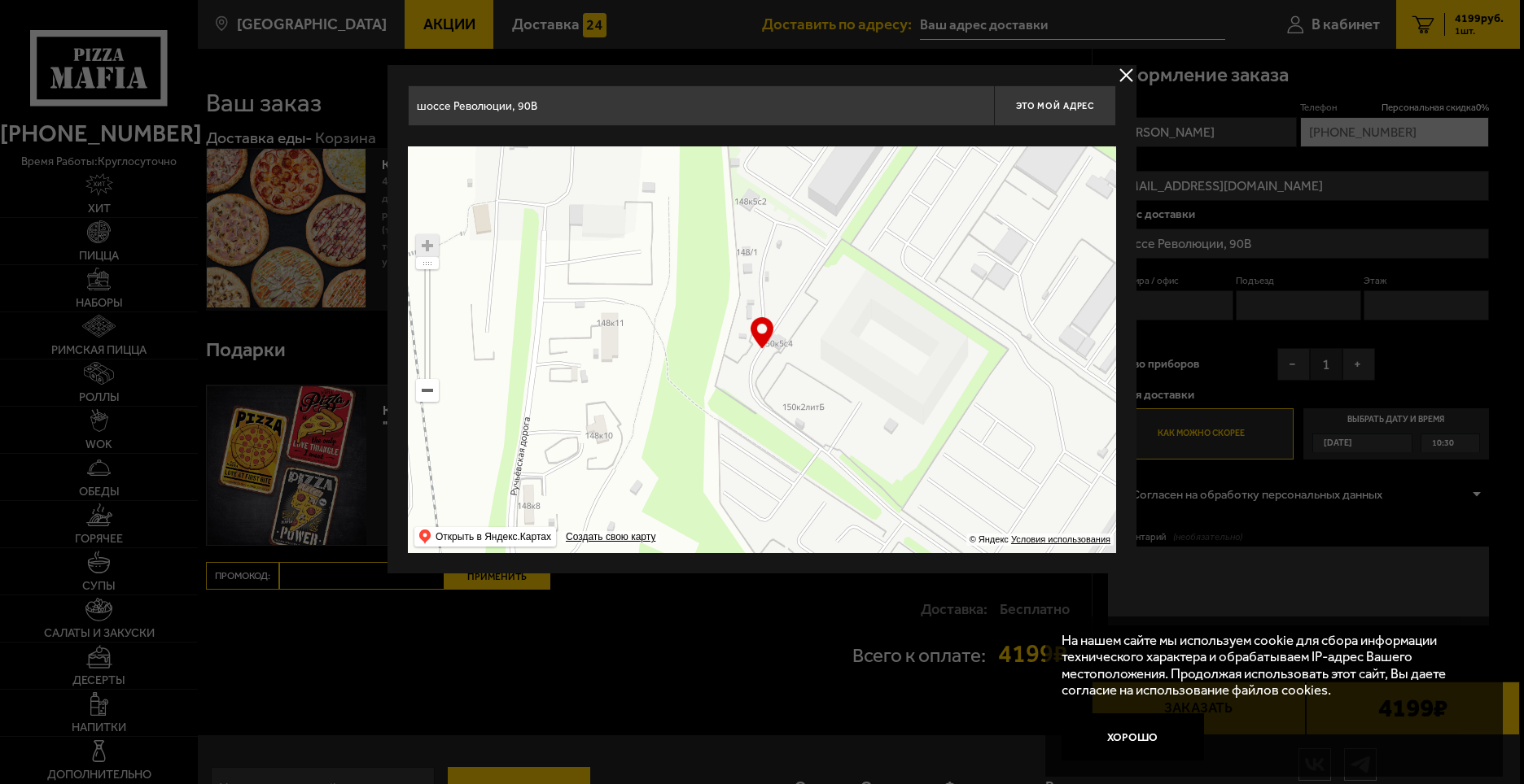
click at [755, 337] on div "… © Яндекс Условия использования Открыть в Яндекс.Картах Создать свою карту" at bounding box center [762, 349] width 708 height 407
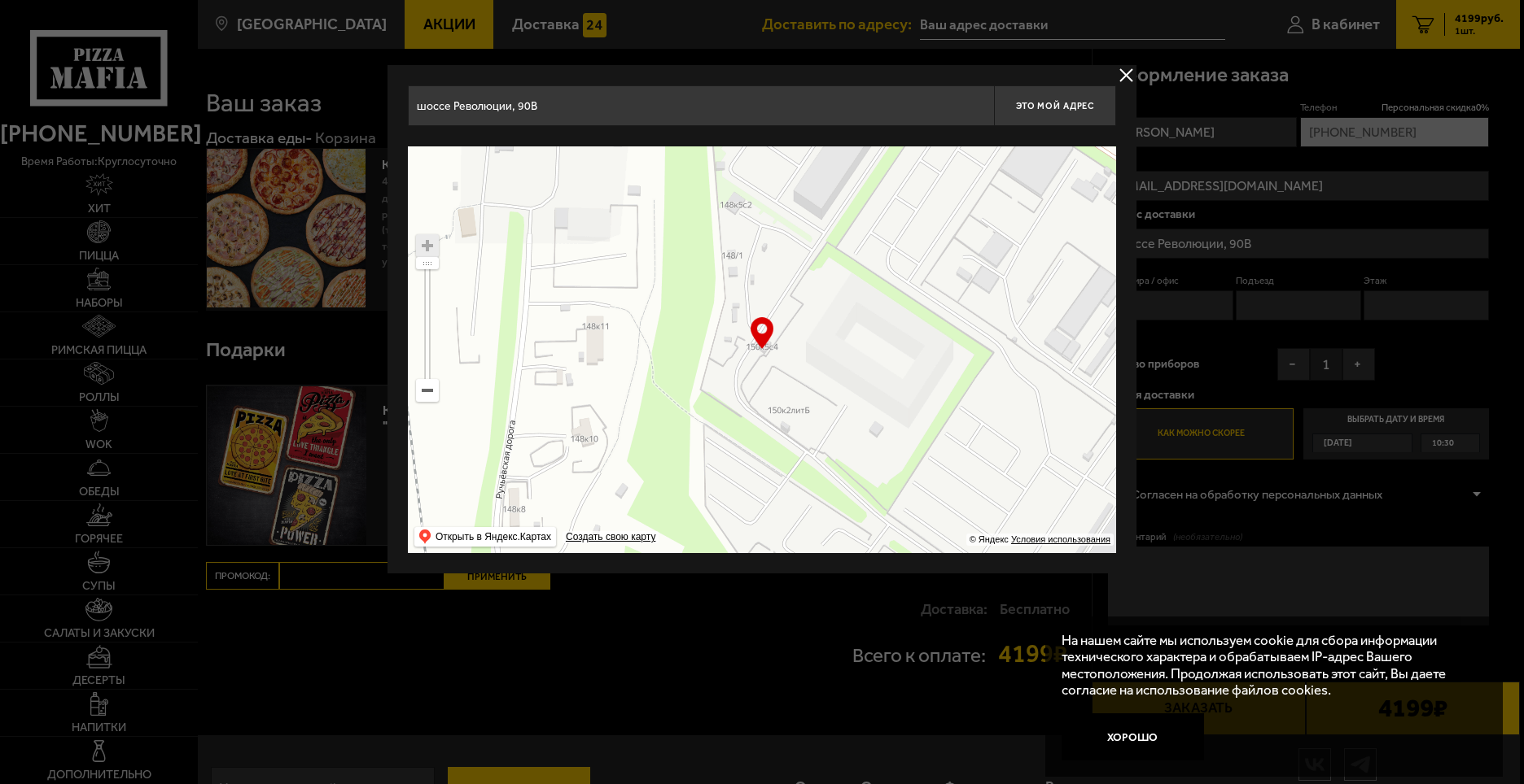
drag, startPoint x: 729, startPoint y: 357, endPoint x: 715, endPoint y: 360, distance: 14.3
click at [715, 360] on ymaps at bounding box center [762, 349] width 708 height 407
type input "[STREET_ADDRESS]"
click at [1060, 107] on span "Это мой адрес" at bounding box center [1055, 106] width 78 height 11
